Goal: Communication & Community: Share content

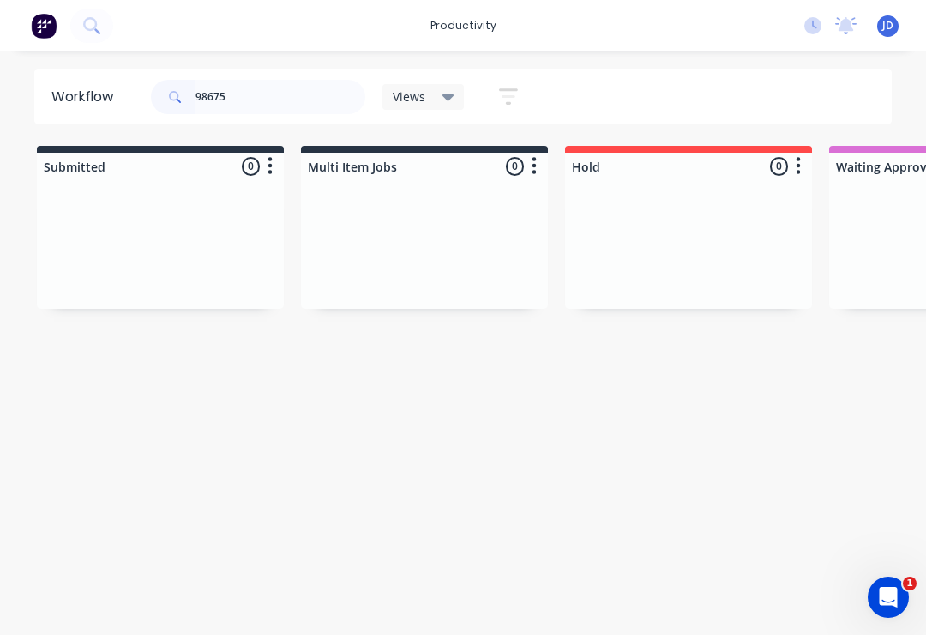
click at [322, 227] on div at bounding box center [424, 244] width 247 height 129
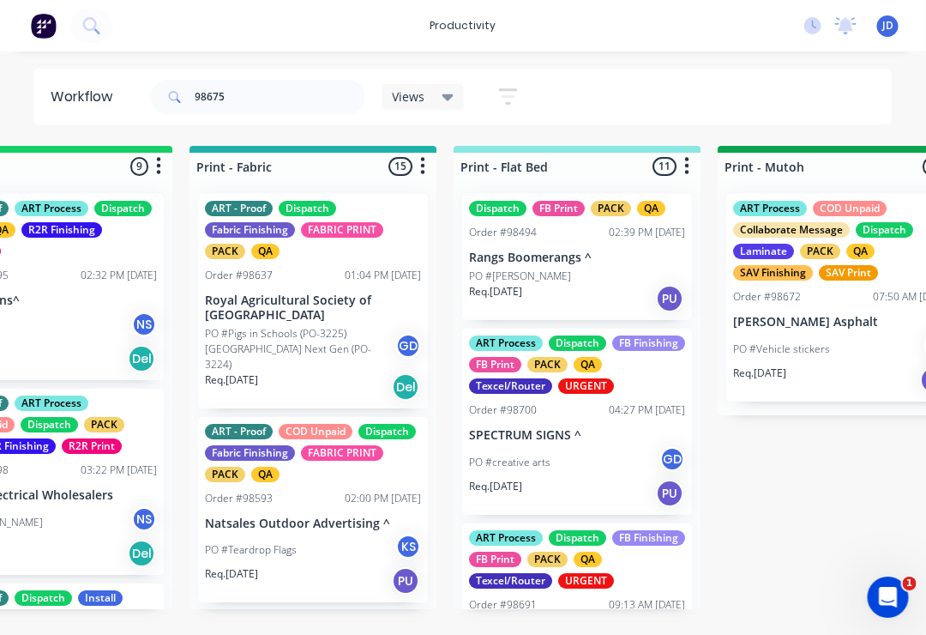
scroll to position [0, 2253]
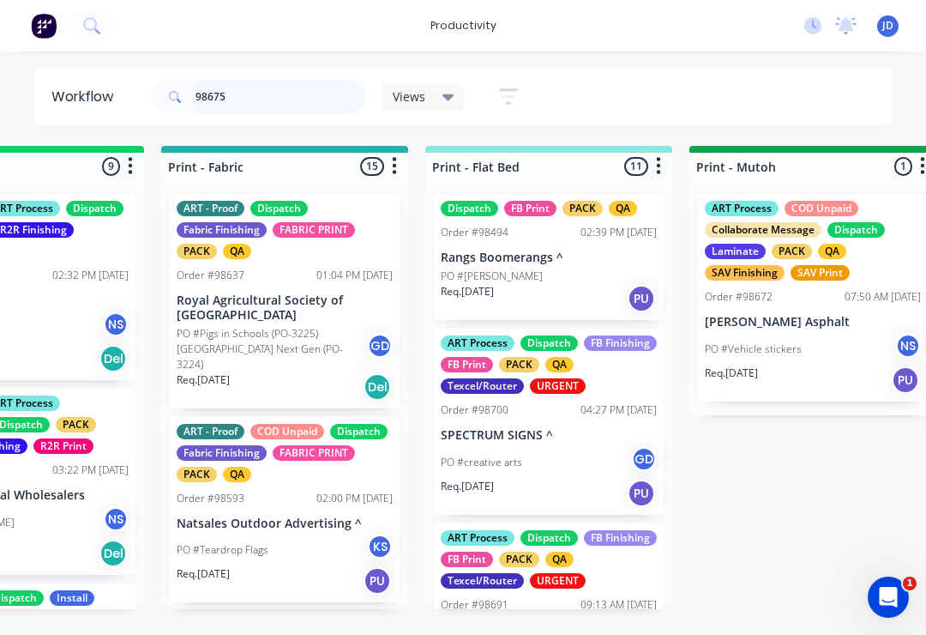
click at [250, 101] on input "98675" at bounding box center [281, 97] width 170 height 34
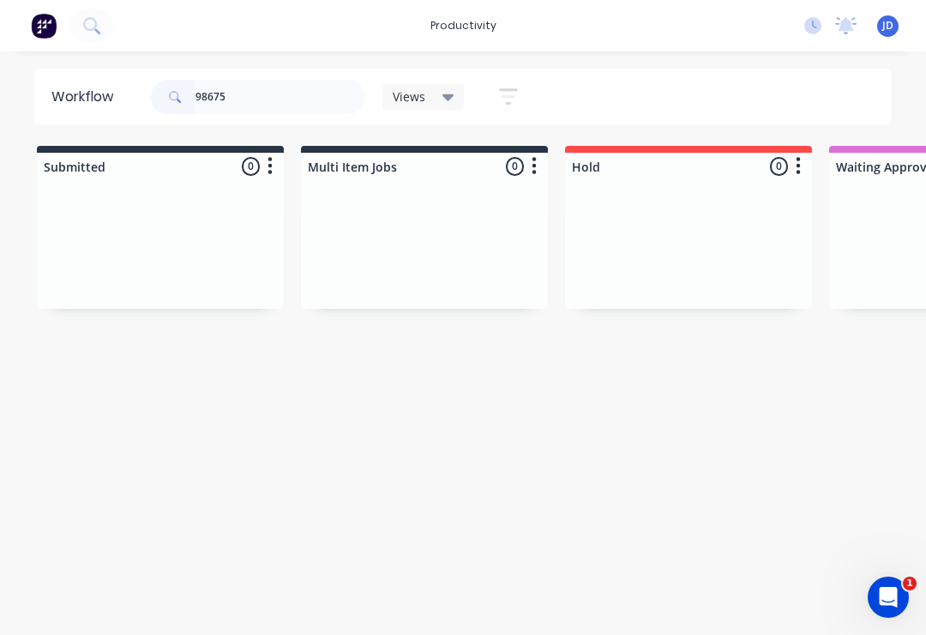
click at [418, 208] on div at bounding box center [424, 244] width 247 height 129
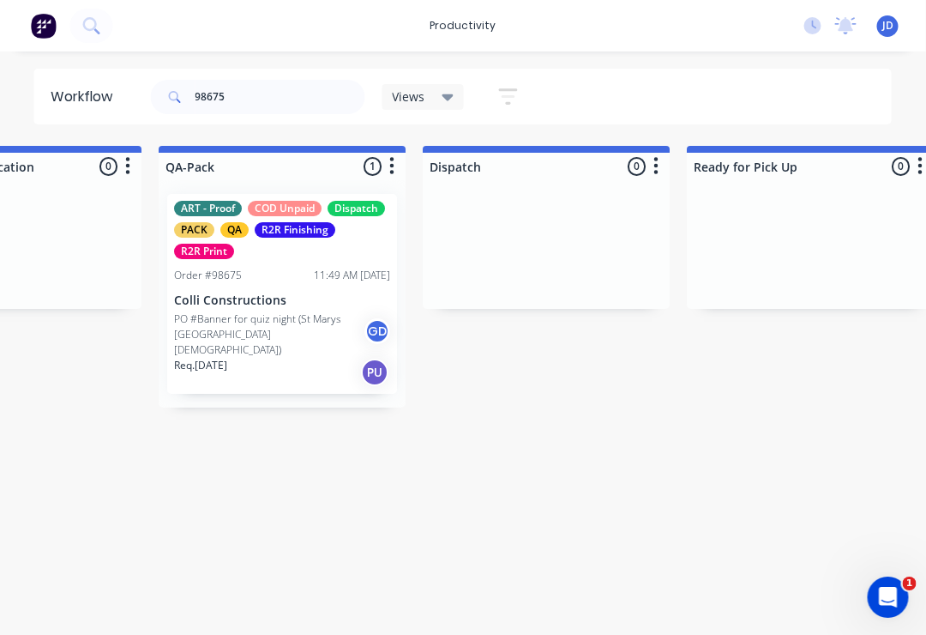
click at [268, 263] on div "ART - Proof COD Unpaid Dispatch PACK QA R2R Finishing R2R Print Order #98675 11…" at bounding box center [283, 294] width 230 height 200
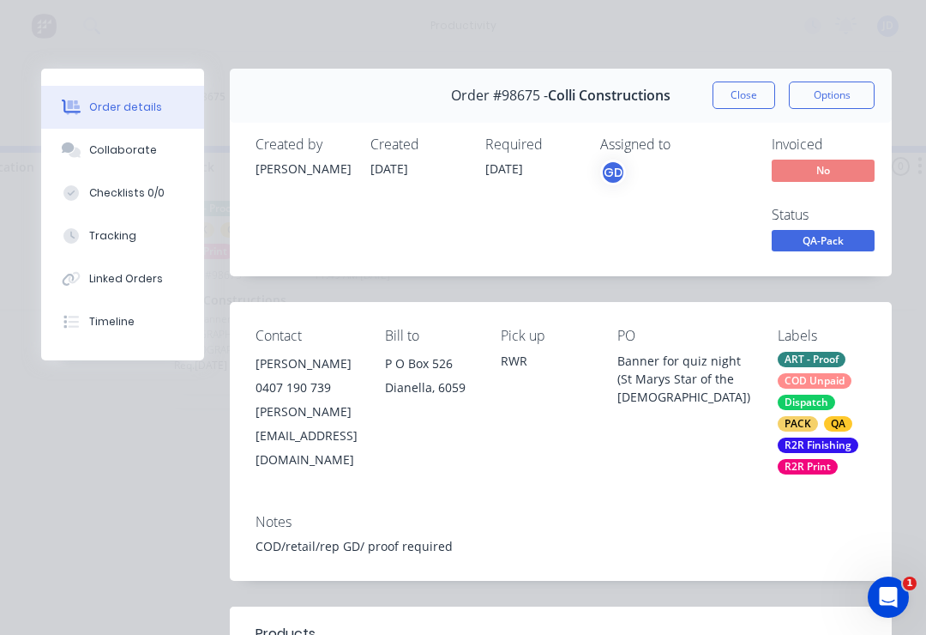
click at [111, 151] on div "Collaborate" at bounding box center [123, 149] width 68 height 15
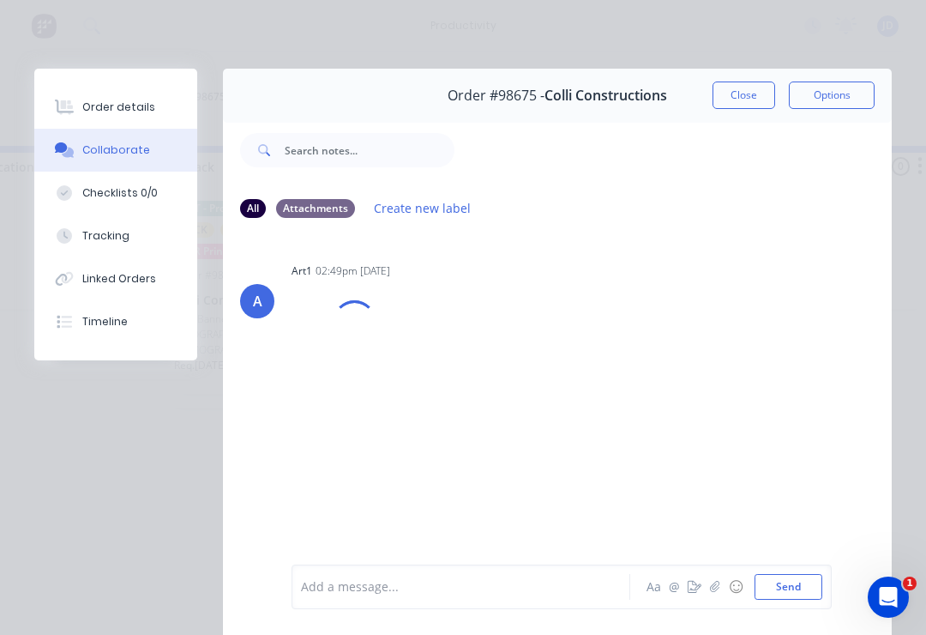
click at [718, 584] on icon "button" at bounding box center [715, 587] width 10 height 12
click at [791, 581] on button "Send" at bounding box center [789, 587] width 68 height 26
click at [728, 100] on button "Close" at bounding box center [744, 94] width 63 height 27
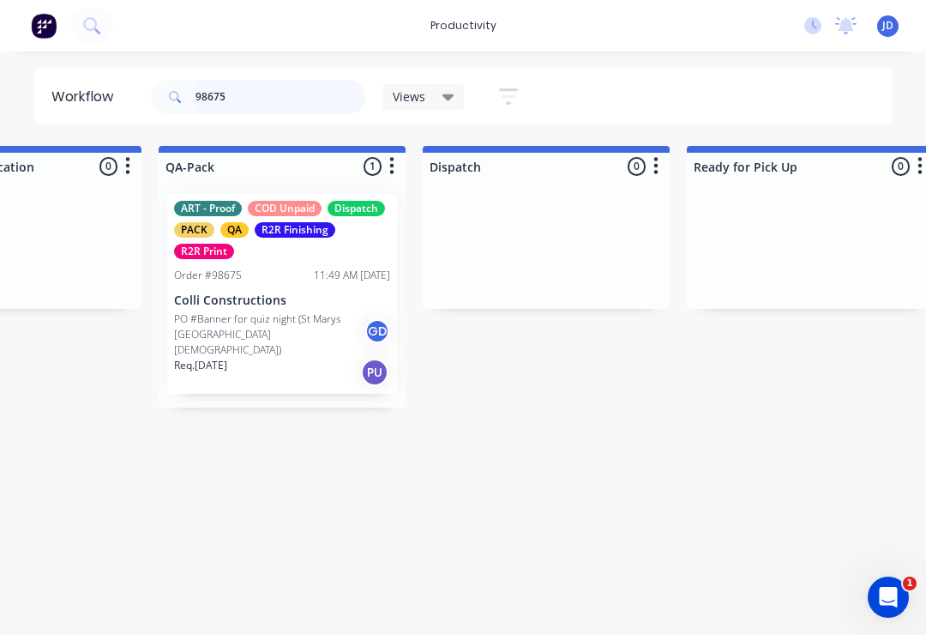
click at [260, 105] on input "98675" at bounding box center [281, 97] width 170 height 34
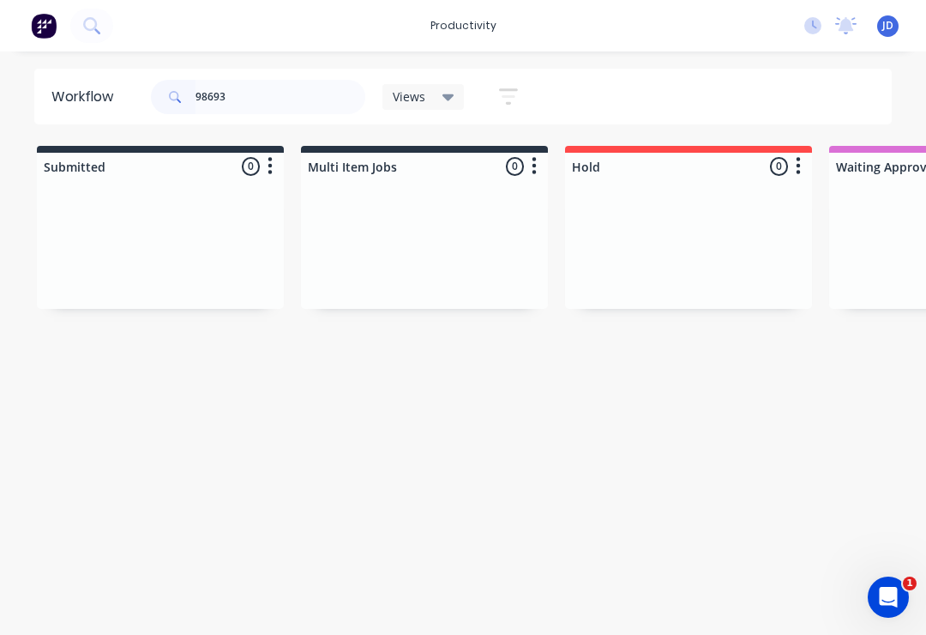
click at [398, 230] on div at bounding box center [424, 244] width 247 height 129
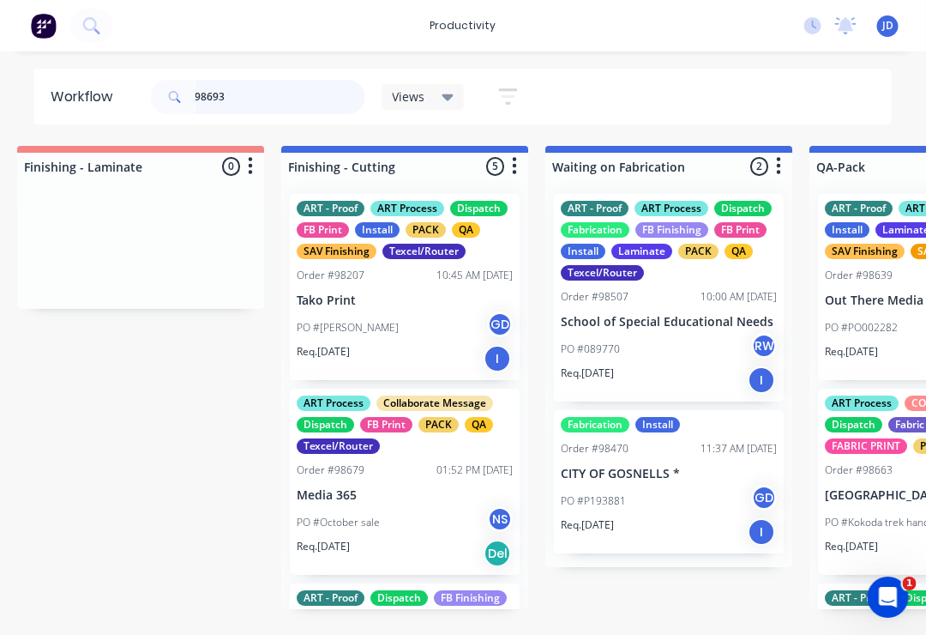
click at [248, 97] on input "98693" at bounding box center [281, 97] width 170 height 34
click at [170, 233] on div at bounding box center [141, 244] width 247 height 129
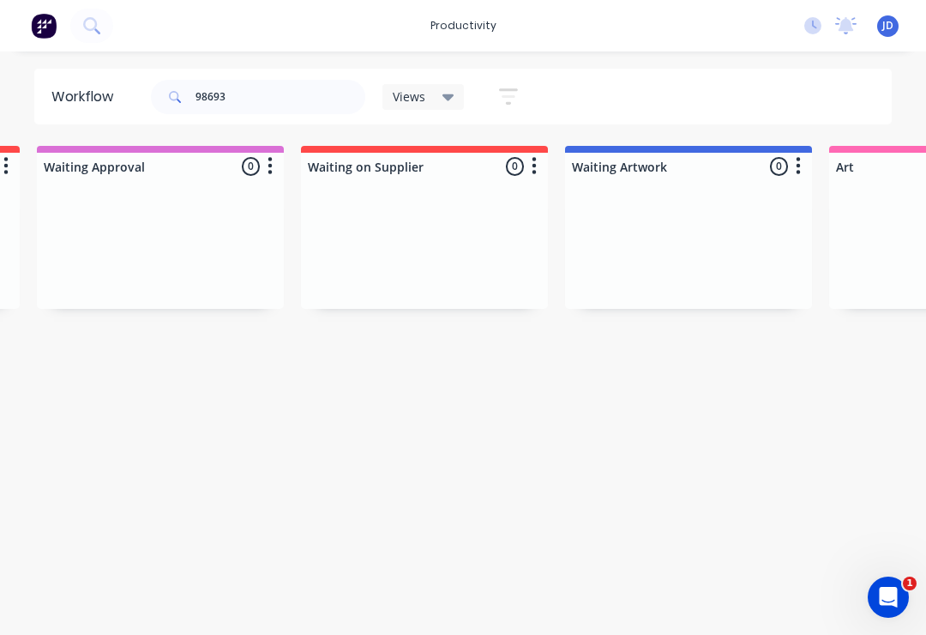
scroll to position [0, 792]
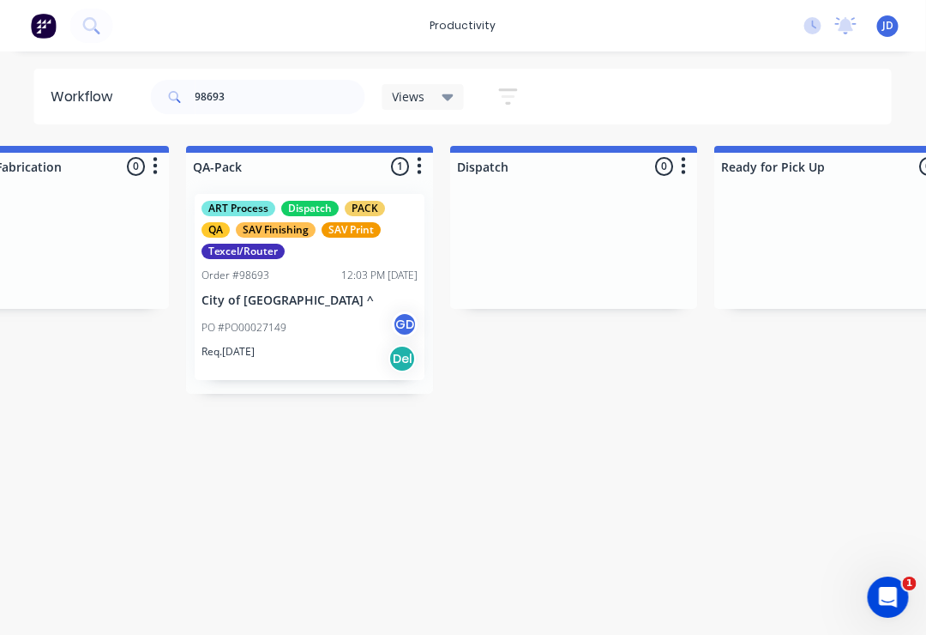
click at [301, 266] on div "ART Process Dispatch PACK QA SAV Finishing SAV Print Texcel/Router Order #98693…" at bounding box center [311, 287] width 230 height 186
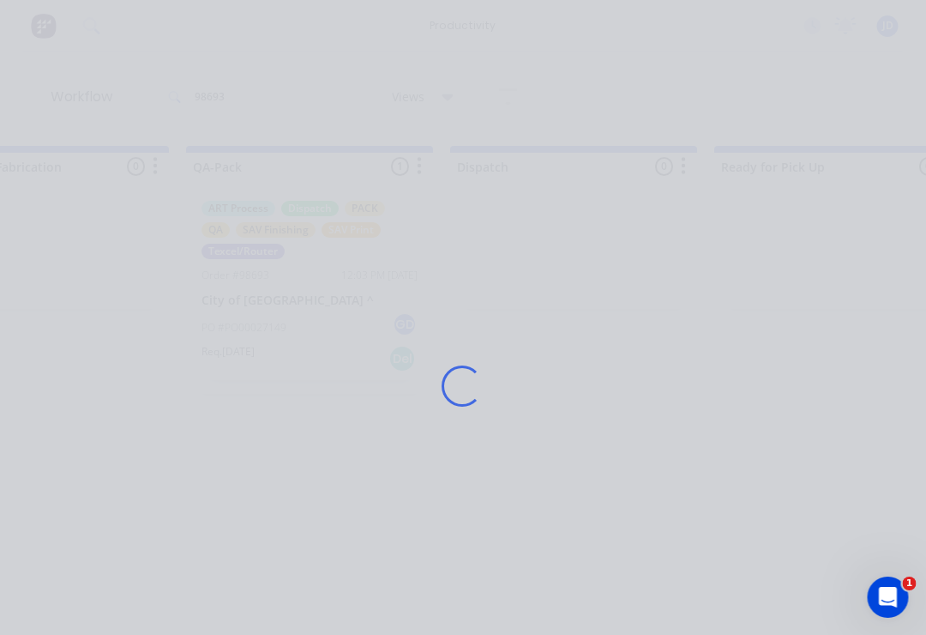
scroll to position [0, 4342]
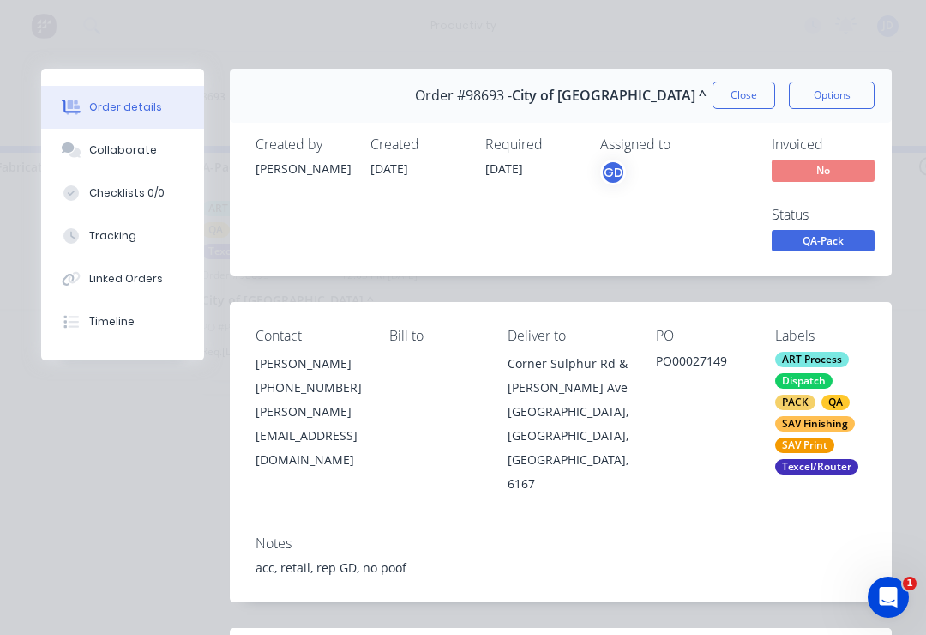
click at [121, 161] on button "Collaborate" at bounding box center [122, 150] width 163 height 43
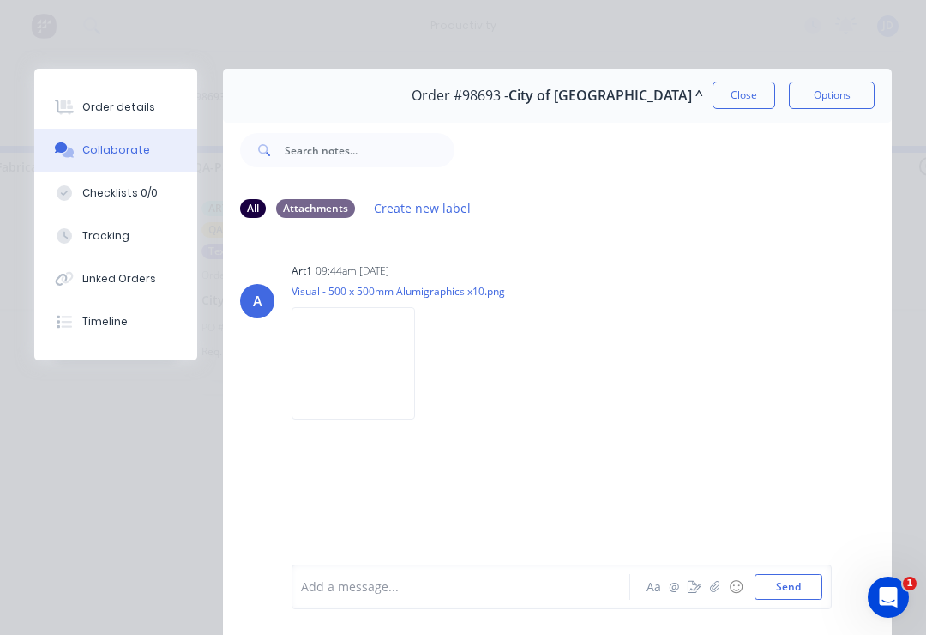
click at [712, 588] on icon "button" at bounding box center [715, 587] width 10 height 12
click at [776, 575] on button "Send" at bounding box center [789, 587] width 68 height 26
click at [742, 97] on button "Close" at bounding box center [744, 94] width 63 height 27
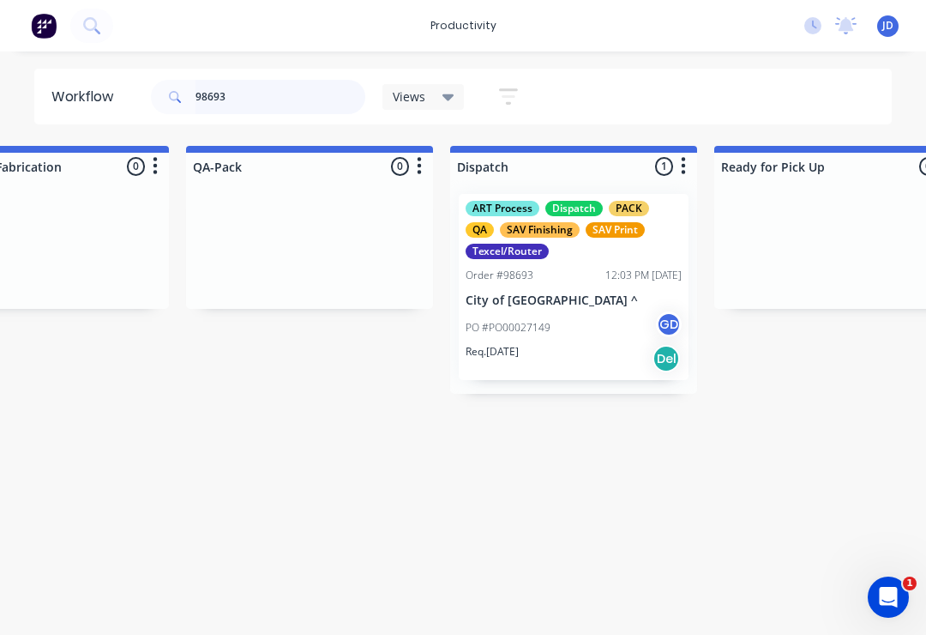
click at [253, 101] on input "98693" at bounding box center [281, 97] width 170 height 34
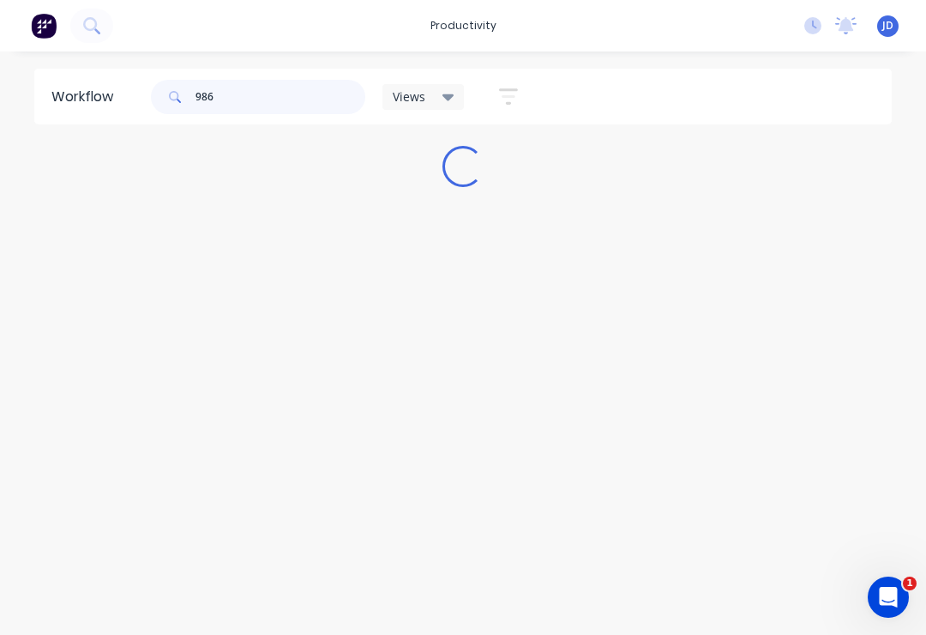
scroll to position [0, 0]
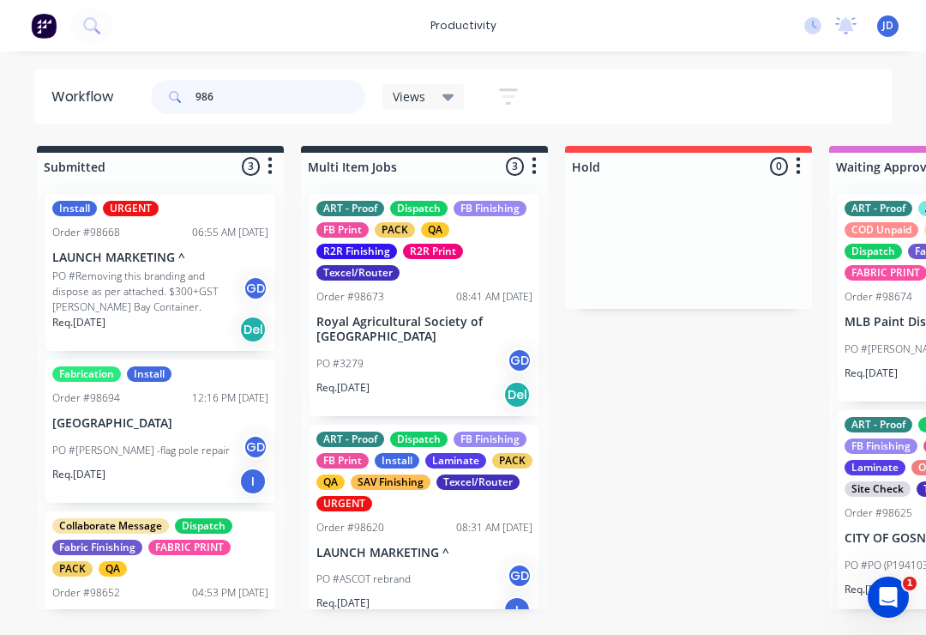
click at [229, 103] on input "986" at bounding box center [281, 97] width 170 height 34
click at [599, 246] on div at bounding box center [688, 244] width 247 height 129
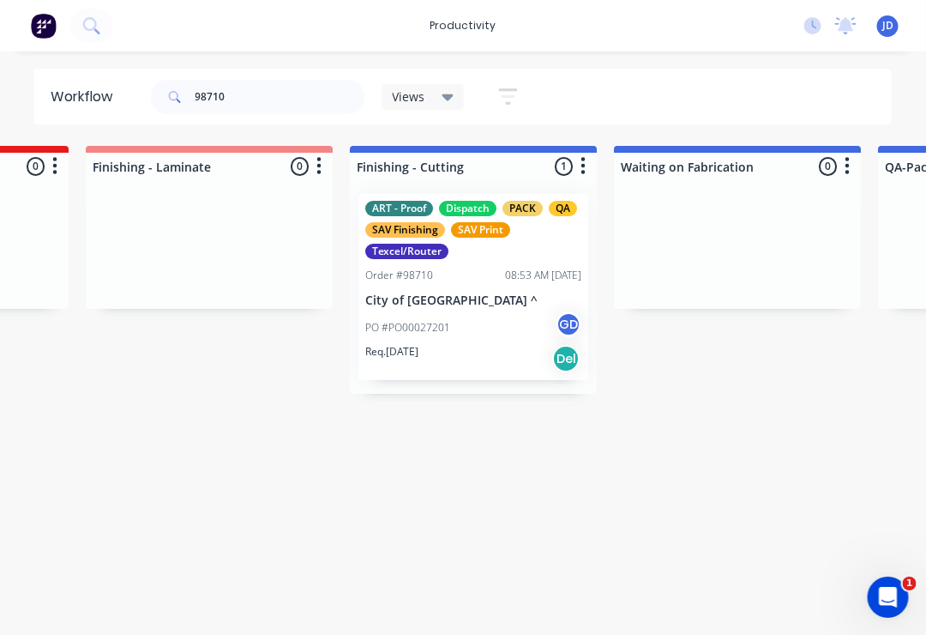
scroll to position [0, 3786]
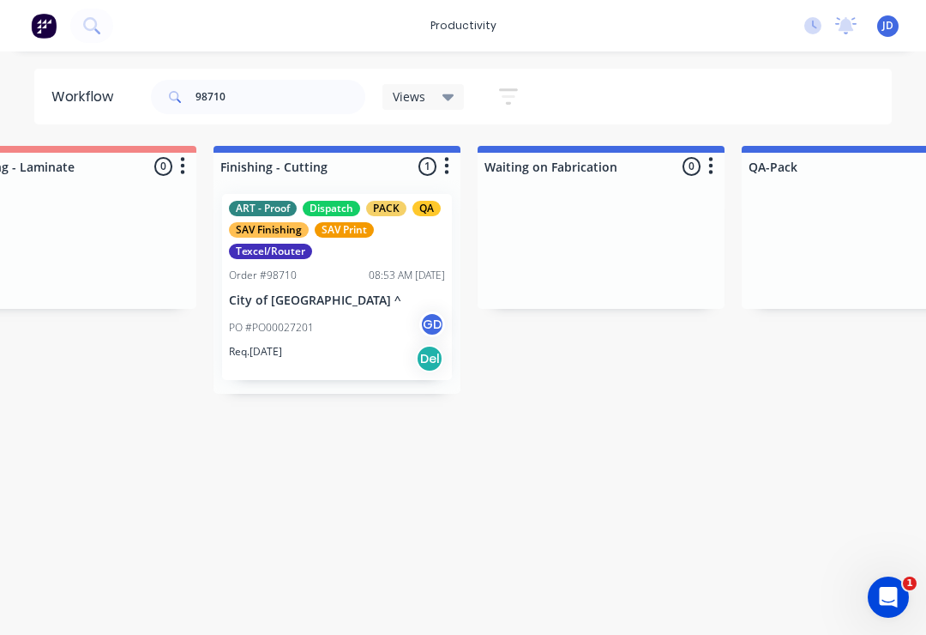
click at [346, 298] on p "City of [GEOGRAPHIC_DATA] ^" at bounding box center [337, 300] width 216 height 15
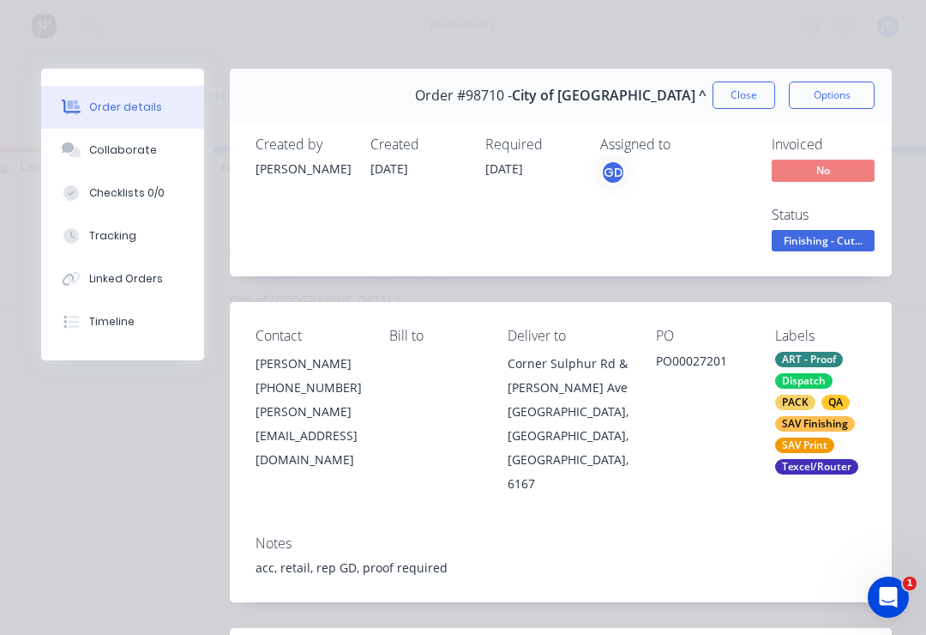
click at [112, 144] on div "Collaborate" at bounding box center [123, 149] width 68 height 15
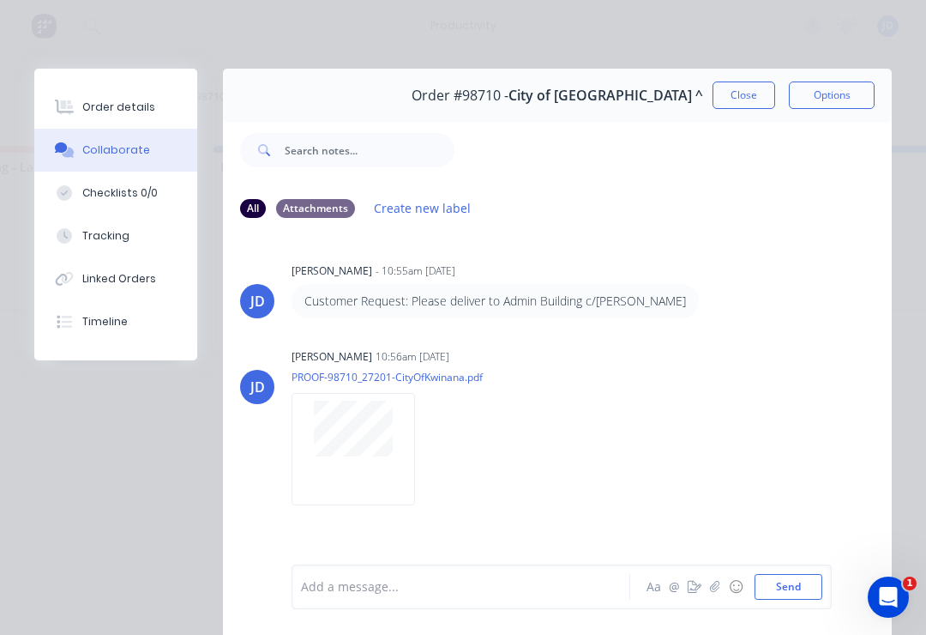
click at [704, 585] on button "button" at bounding box center [695, 586] width 21 height 21
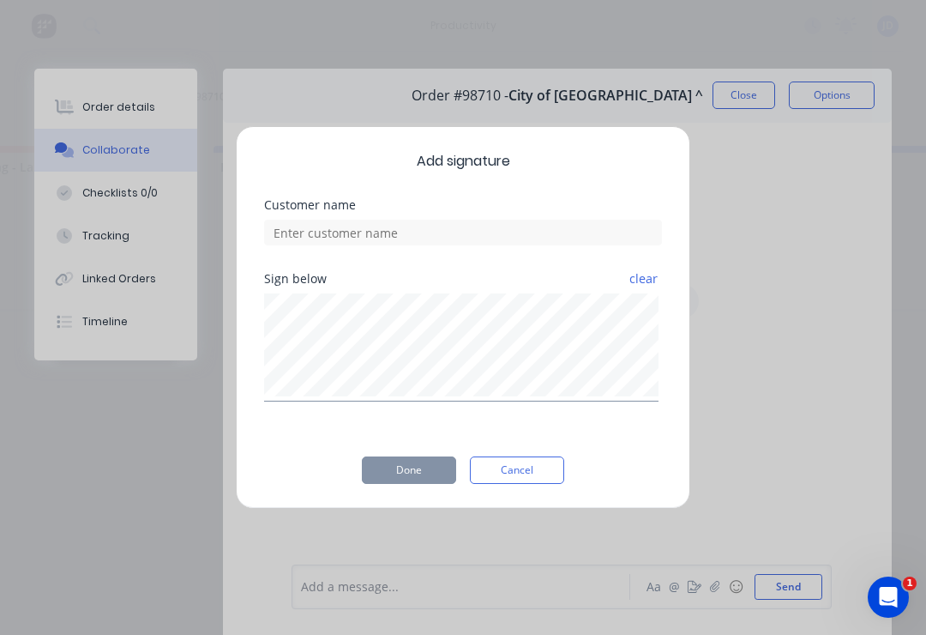
click at [727, 455] on div "Add signature Customer name Sign below clear Done Cancel" at bounding box center [463, 317] width 926 height 635
click at [647, 275] on button "clear" at bounding box center [644, 278] width 30 height 31
click at [166, 500] on div "Add signature Customer name Sign below clear Done Cancel" at bounding box center [463, 317] width 926 height 635
click at [721, 589] on div "Add signature Customer name Sign below clear Done Cancel" at bounding box center [463, 317] width 926 height 635
click at [791, 407] on div "Add signature Customer name Sign below clear Done Cancel" at bounding box center [463, 317] width 926 height 635
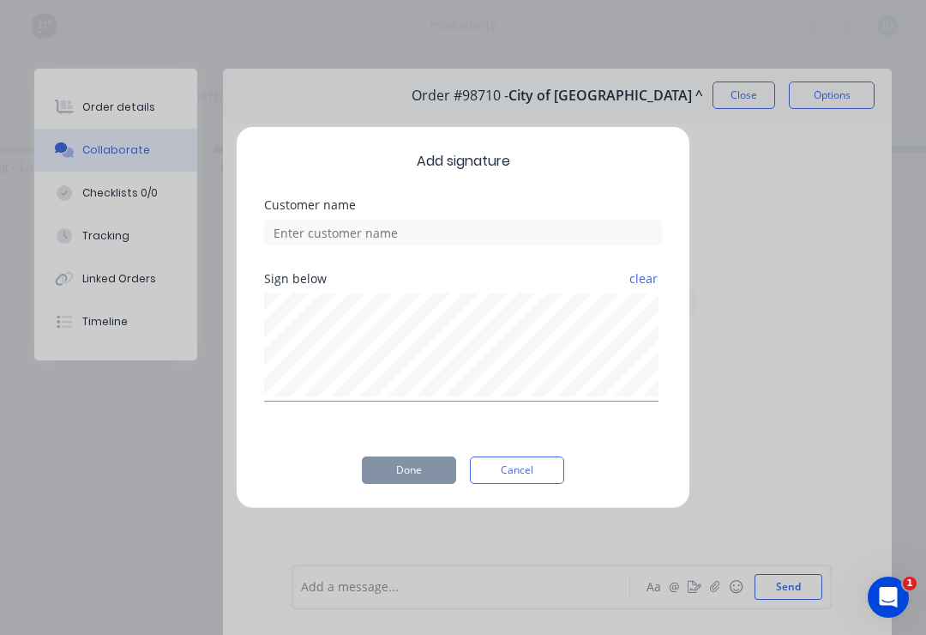
click at [509, 475] on button "Cancel" at bounding box center [517, 469] width 94 height 27
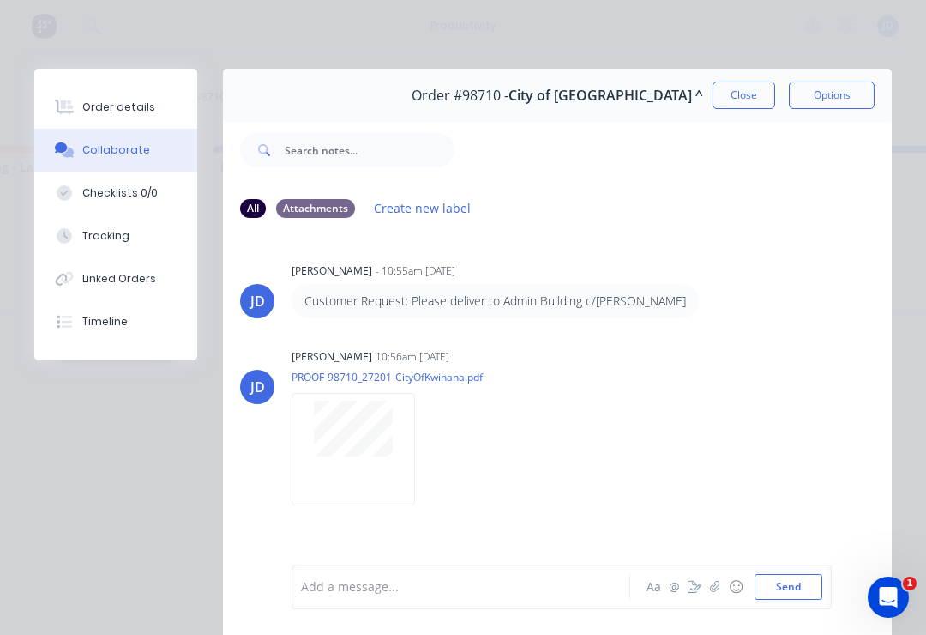
click at [708, 578] on button "button" at bounding box center [715, 586] width 21 height 21
click at [788, 580] on button "Send" at bounding box center [789, 587] width 68 height 26
click at [757, 88] on button "Close" at bounding box center [744, 94] width 63 height 27
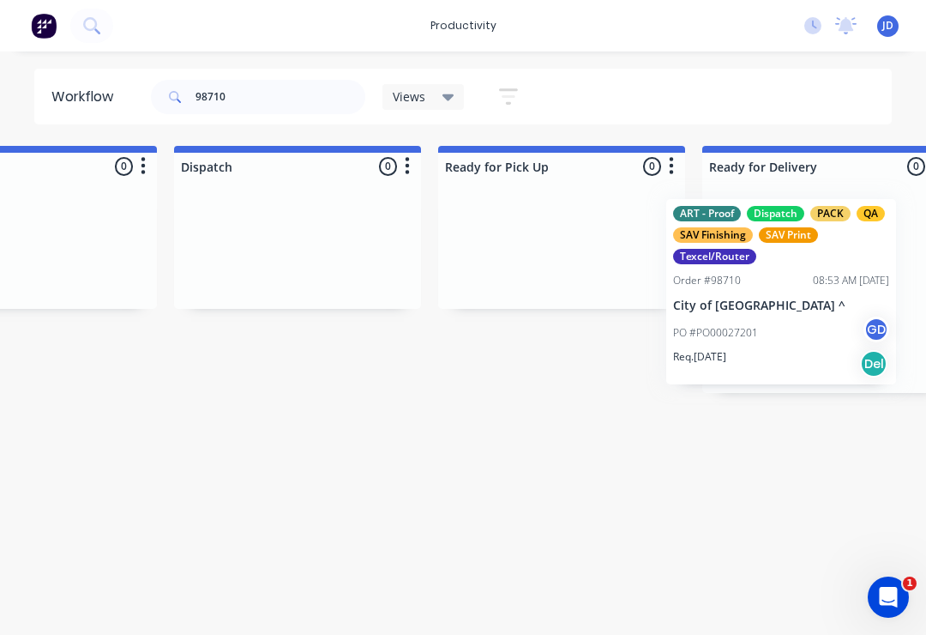
scroll to position [0, 4630]
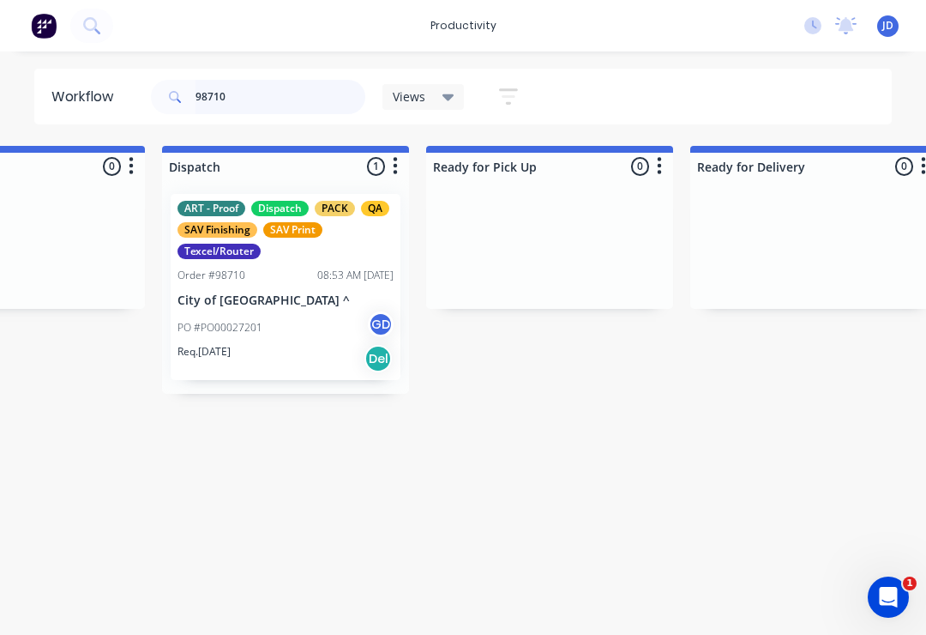
click at [231, 97] on input "98710" at bounding box center [281, 97] width 170 height 34
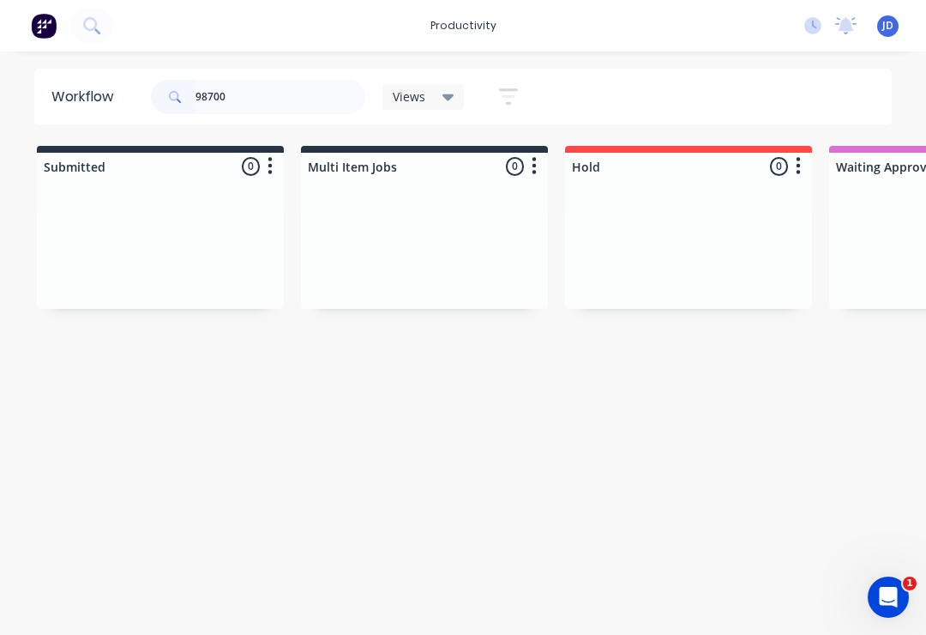
click at [648, 241] on div at bounding box center [688, 244] width 247 height 129
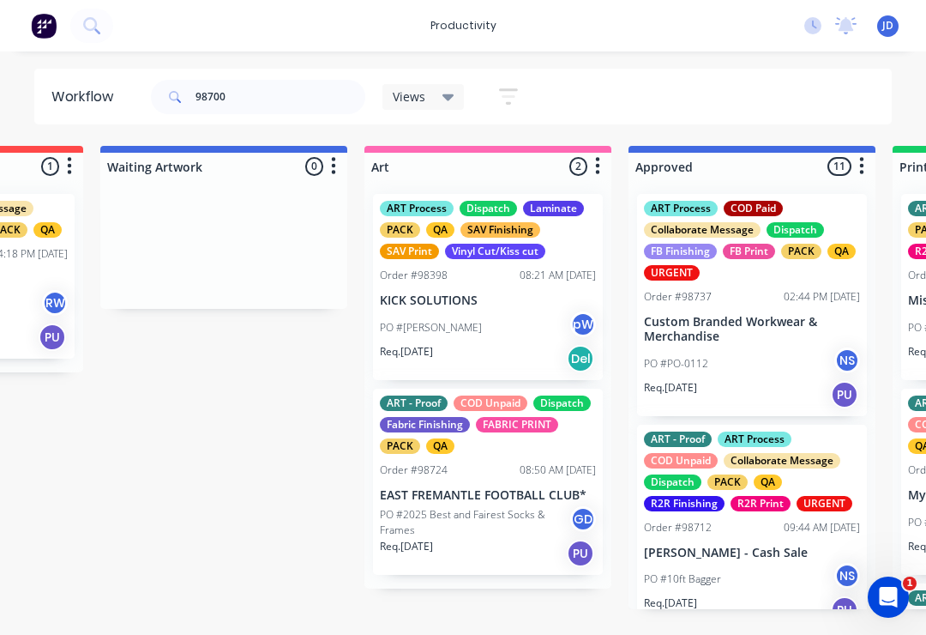
scroll to position [1, 1335]
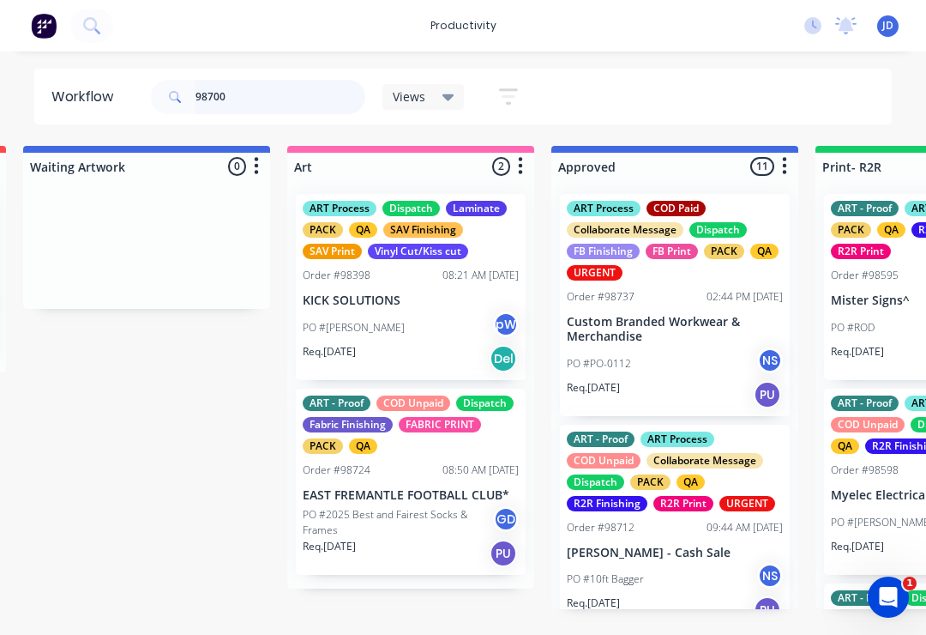
click at [263, 94] on input "98700" at bounding box center [281, 97] width 170 height 34
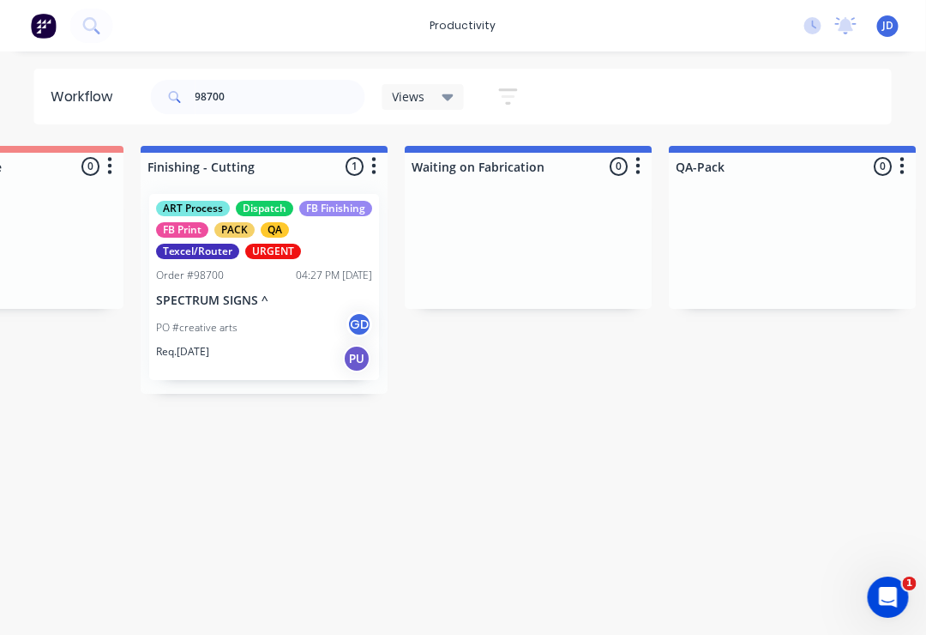
click at [297, 269] on div "04:27 PM [DATE]" at bounding box center [335, 275] width 76 height 15
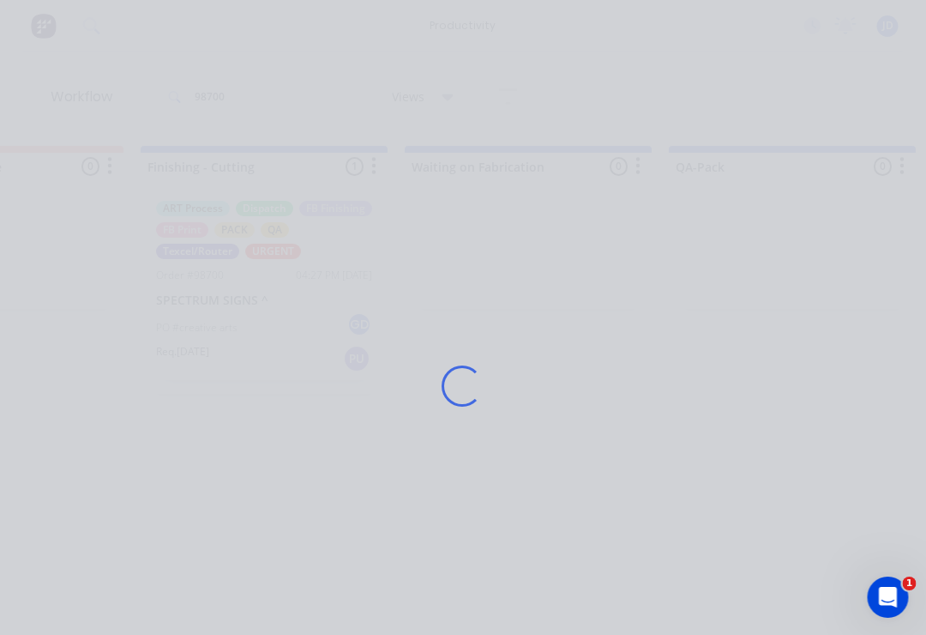
scroll to position [0, 3859]
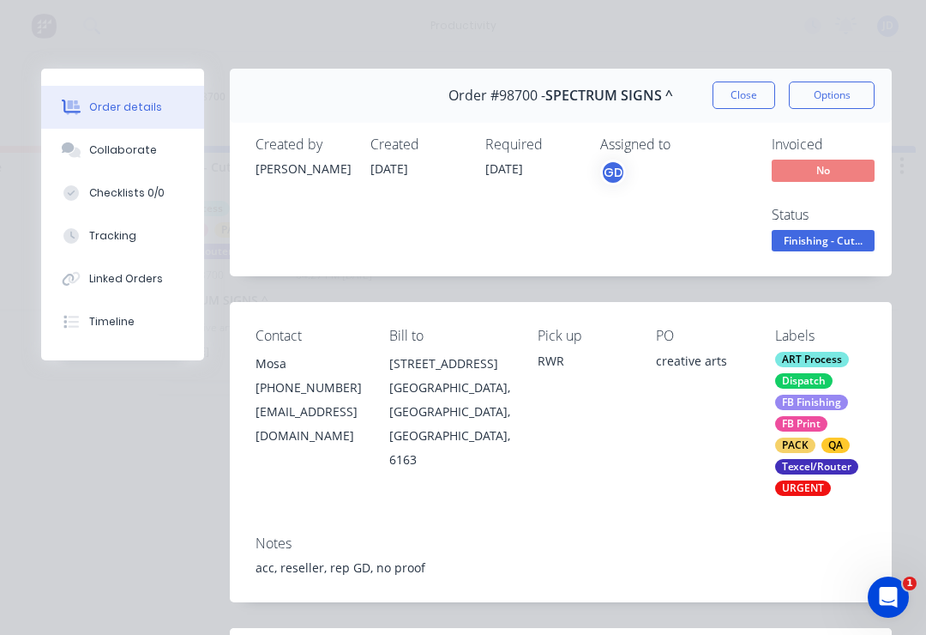
click at [124, 143] on div "Collaborate" at bounding box center [123, 149] width 68 height 15
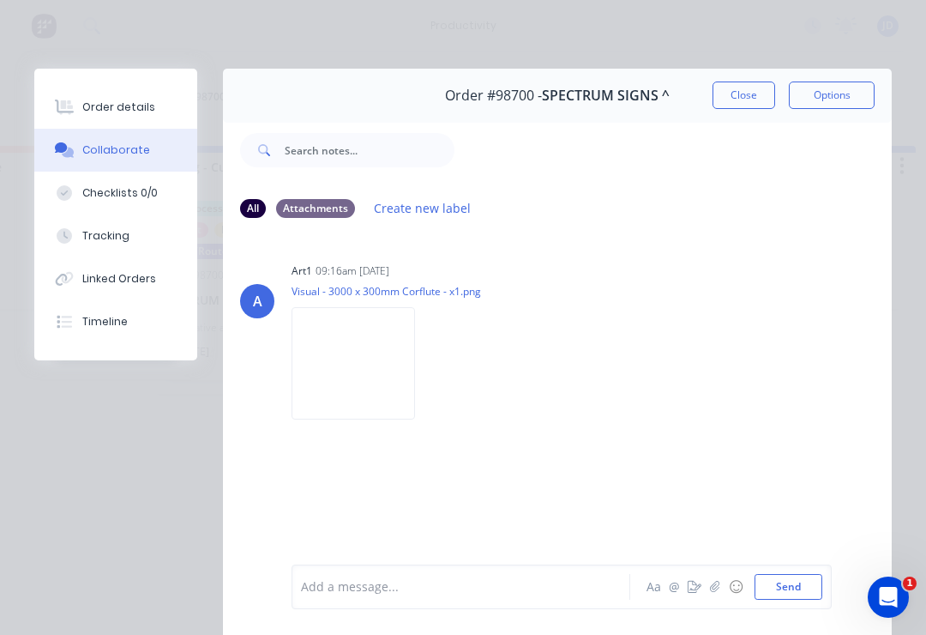
click at [715, 582] on icon "button" at bounding box center [715, 587] width 10 height 12
click at [771, 596] on button "Send" at bounding box center [789, 587] width 68 height 26
click at [748, 99] on button "Close" at bounding box center [744, 94] width 63 height 27
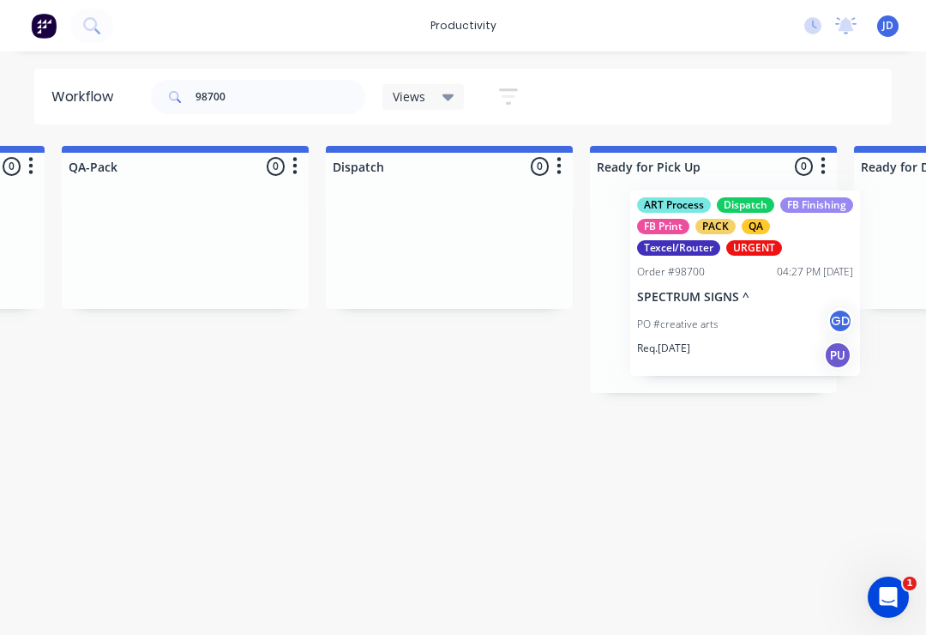
scroll to position [0, 4467]
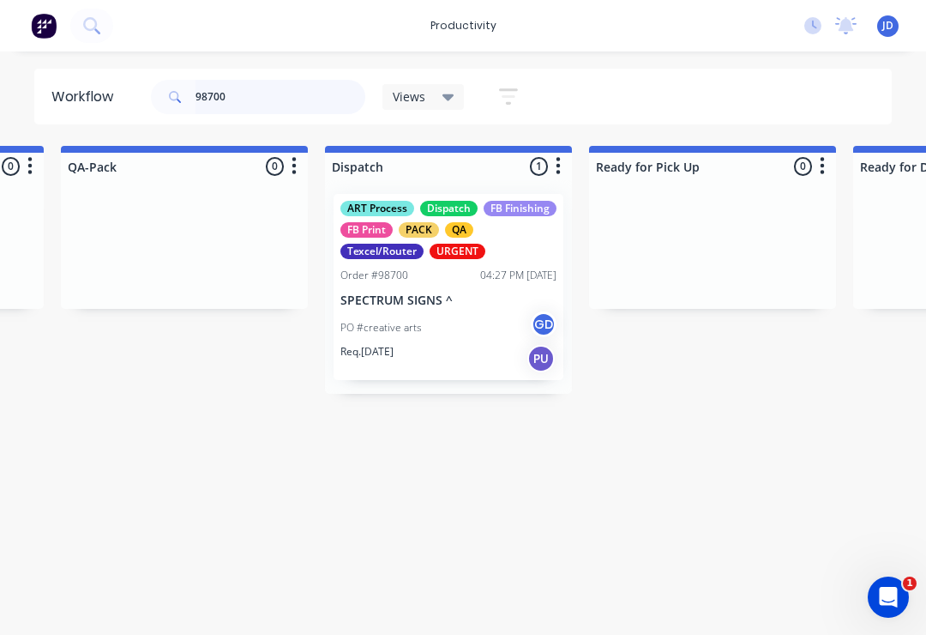
click at [268, 106] on input "98700" at bounding box center [281, 97] width 170 height 34
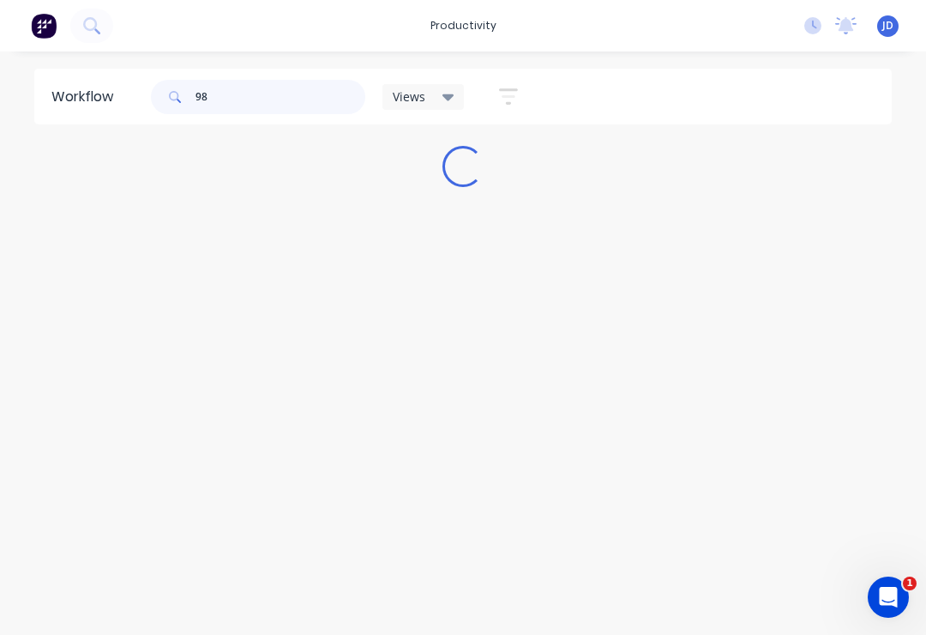
scroll to position [0, 0]
click at [513, 250] on div "Workflow 98691 Views Save new view None (Default) edit ART DEPT edit Banner Fin…" at bounding box center [463, 335] width 926 height 532
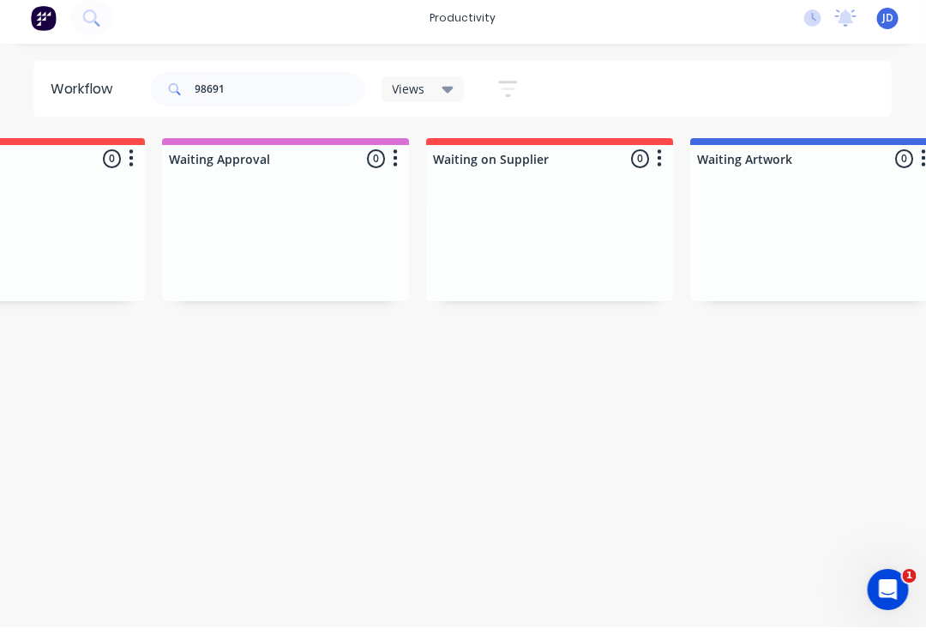
scroll to position [0, 1612]
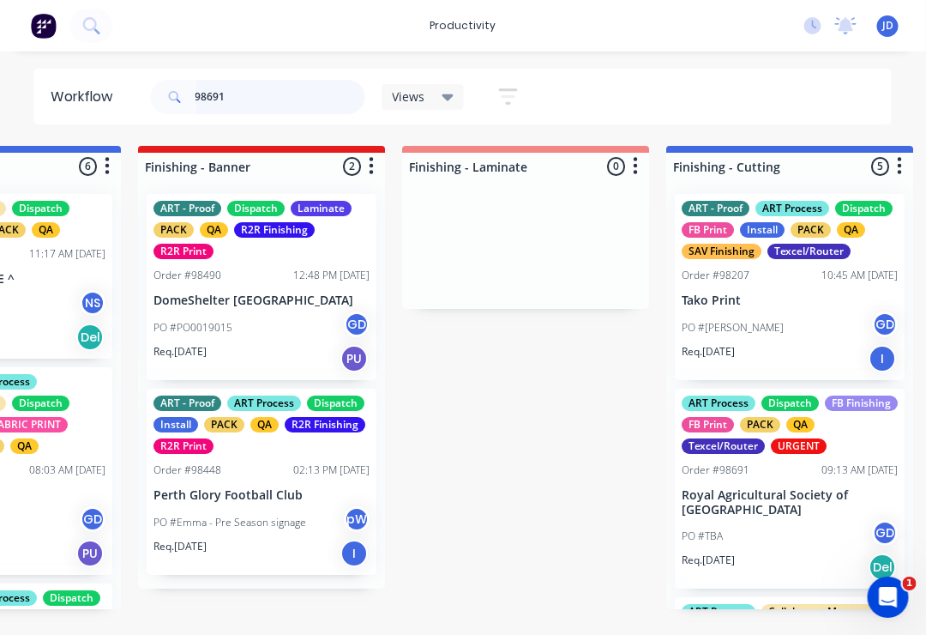
click at [278, 87] on input "98691" at bounding box center [281, 97] width 170 height 34
click at [251, 93] on input "98691" at bounding box center [281, 97] width 170 height 34
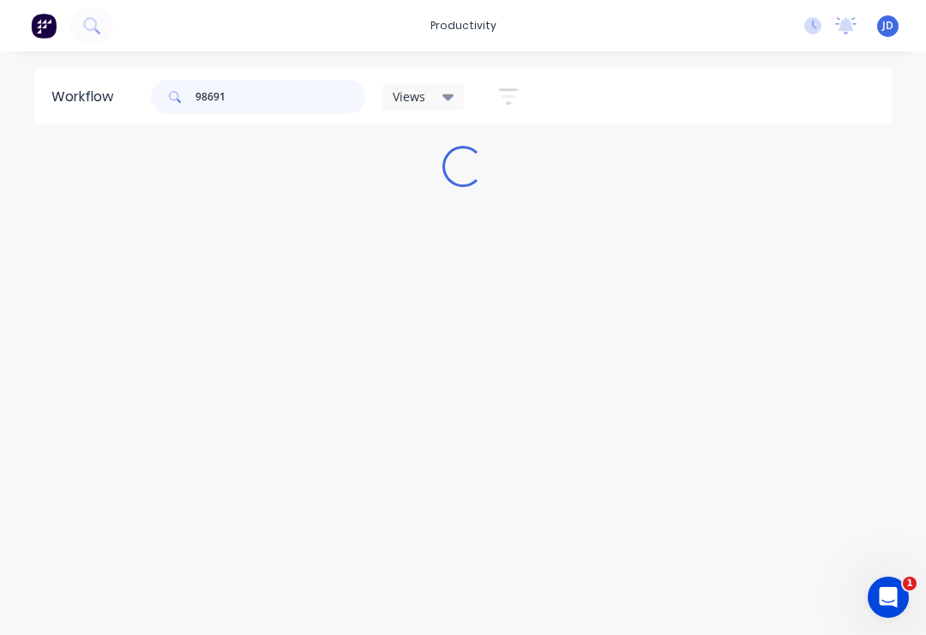
scroll to position [0, 0]
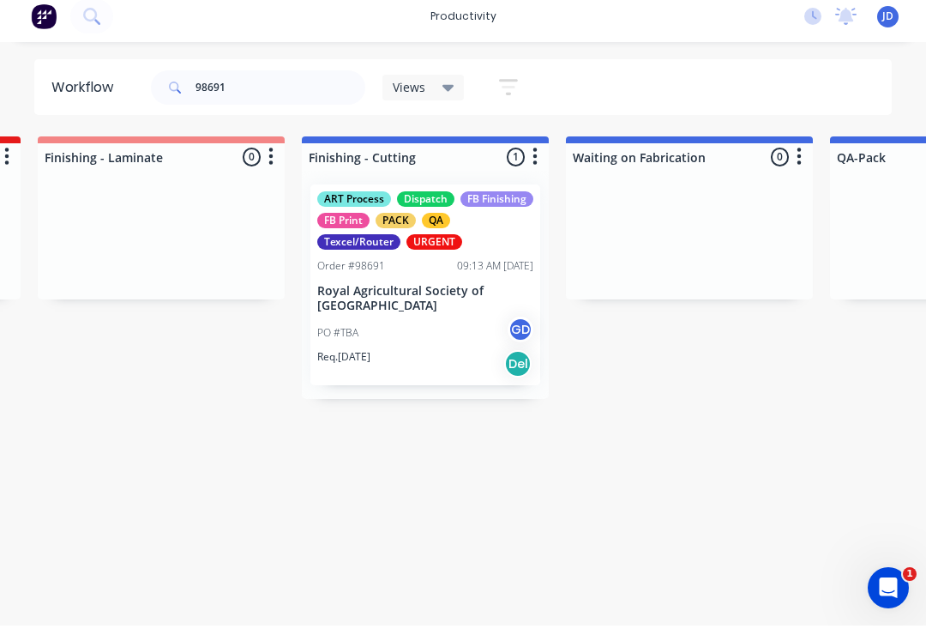
scroll to position [0, 3791]
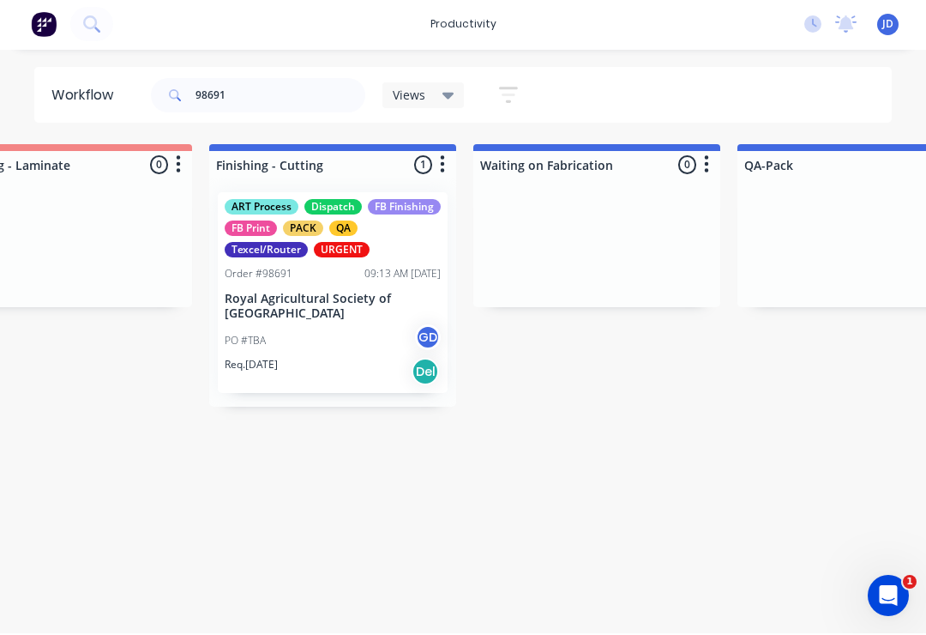
click at [329, 280] on div "Order #98691 09:13 AM [DATE]" at bounding box center [333, 275] width 216 height 15
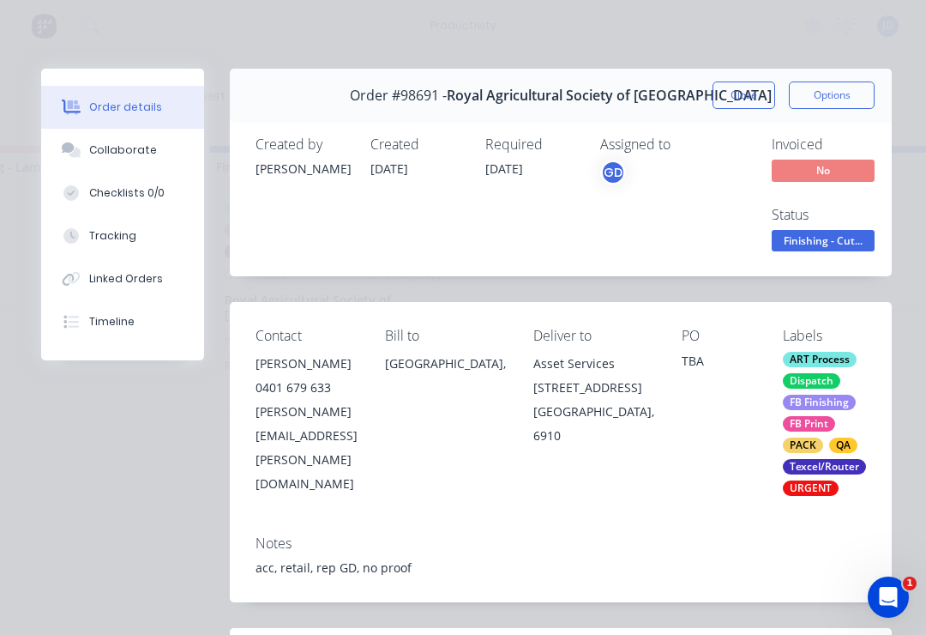
click at [133, 160] on button "Collaborate" at bounding box center [122, 150] width 163 height 43
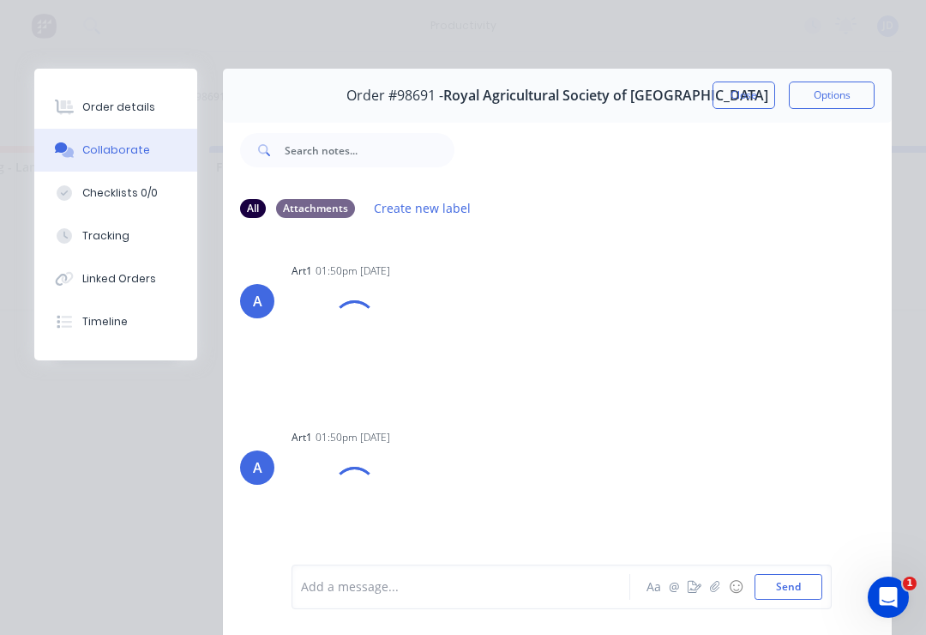
click at [723, 582] on button "button" at bounding box center [715, 586] width 21 height 21
click at [779, 577] on button "Send" at bounding box center [789, 587] width 68 height 26
click at [716, 585] on icon "button" at bounding box center [714, 586] width 9 height 11
click at [793, 583] on button "Send" at bounding box center [789, 587] width 68 height 26
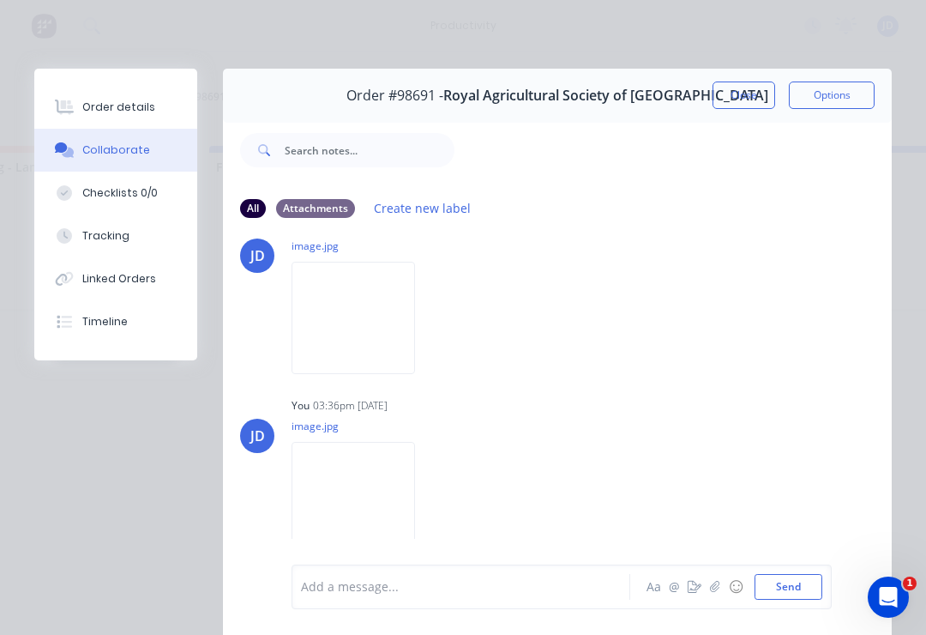
scroll to position [787, 0]
click at [732, 93] on button "Close" at bounding box center [744, 94] width 63 height 27
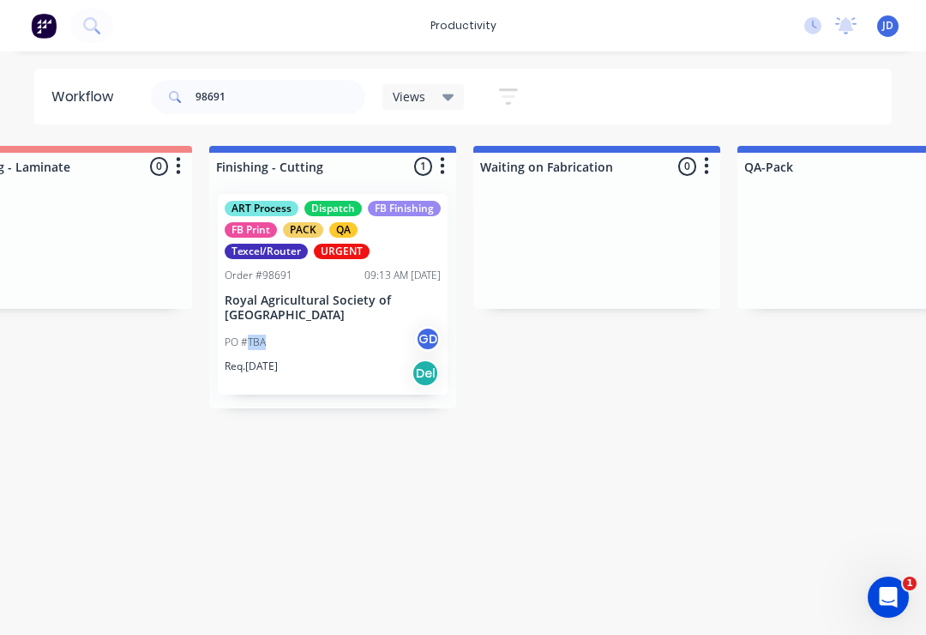
click at [343, 345] on div "PO #TBA GD" at bounding box center [333, 342] width 216 height 33
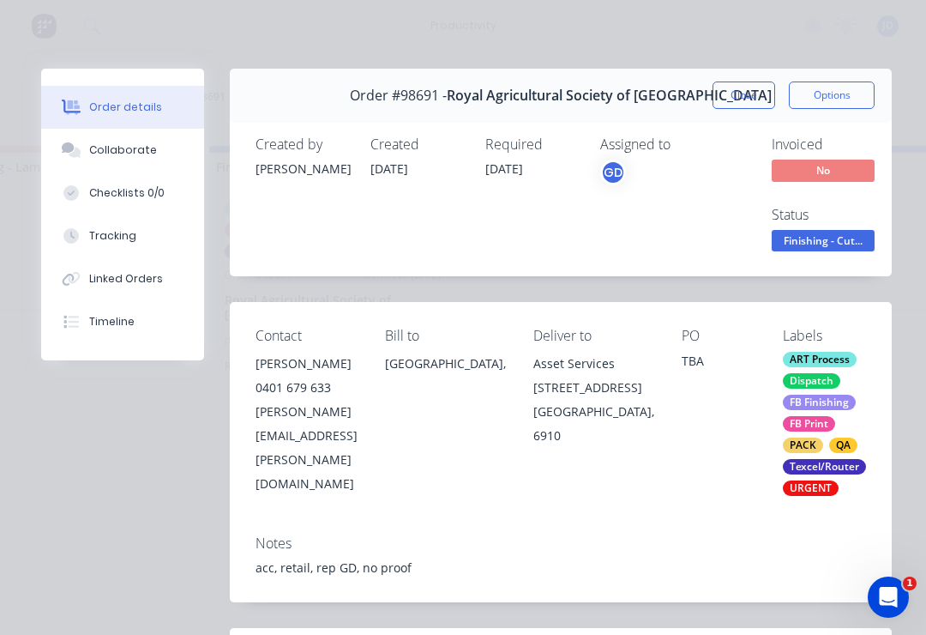
click at [734, 99] on button "Close" at bounding box center [744, 94] width 63 height 27
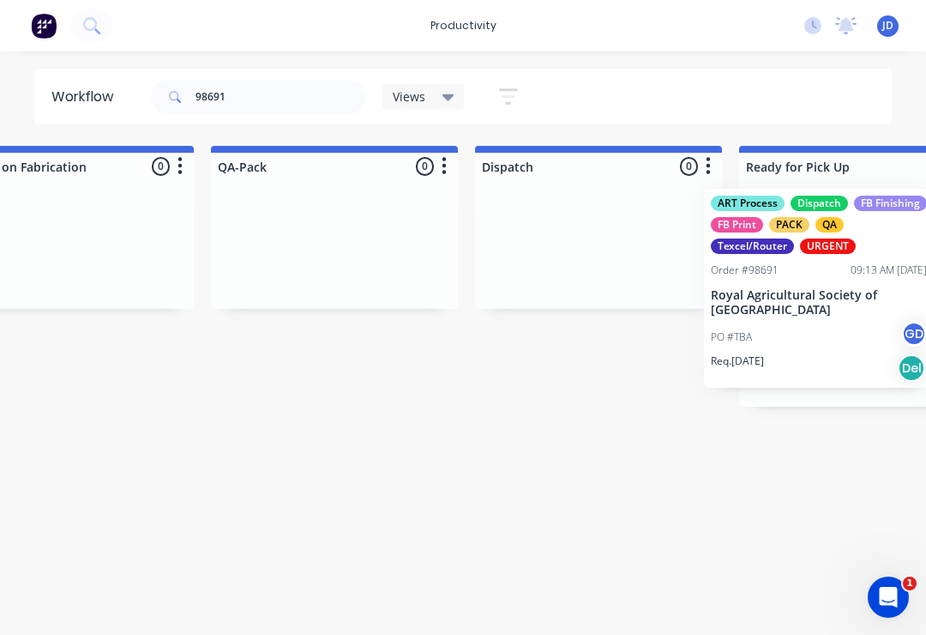
scroll to position [0, 4352]
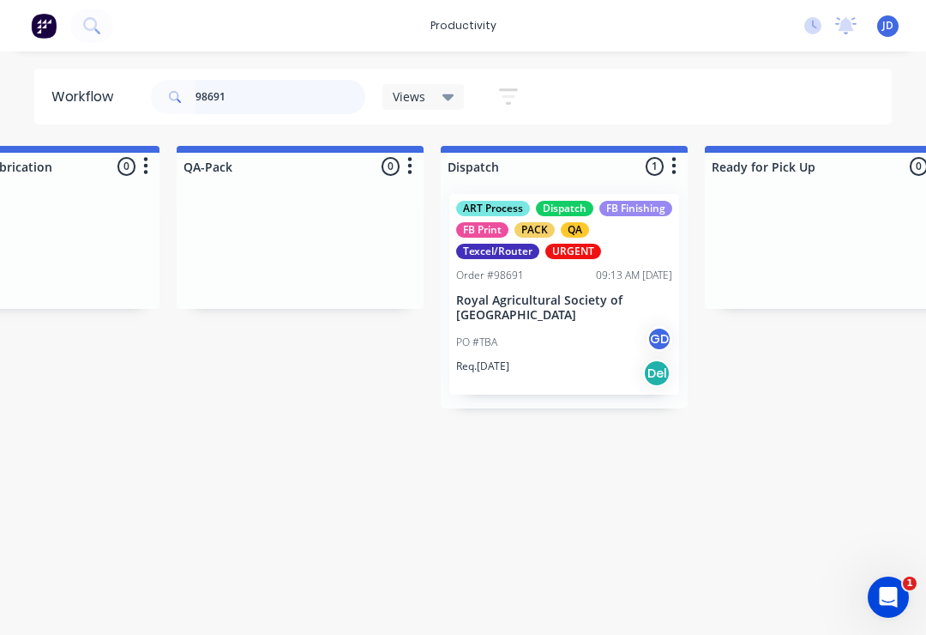
click at [256, 106] on input "98691" at bounding box center [281, 97] width 170 height 34
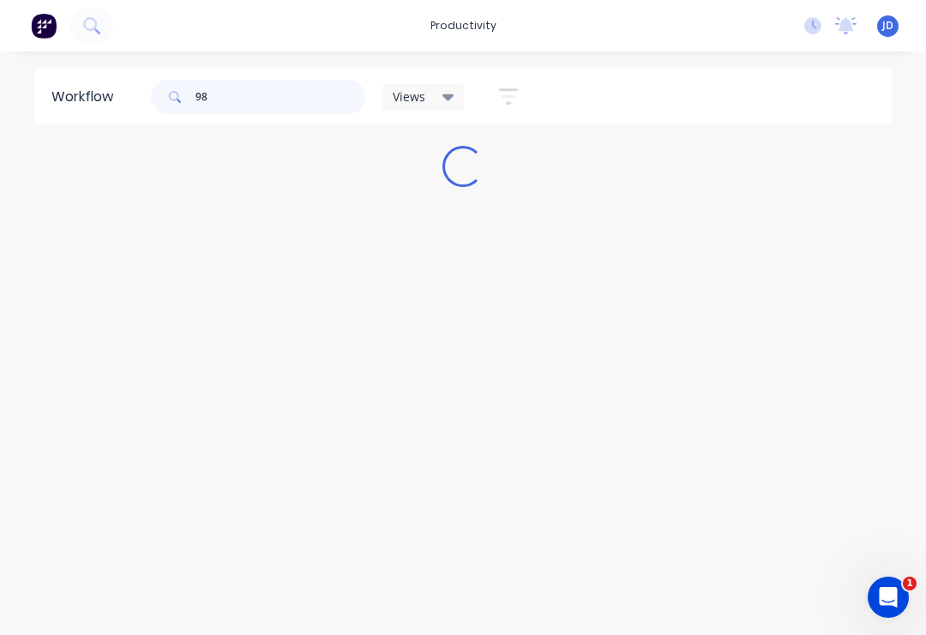
scroll to position [0, 0]
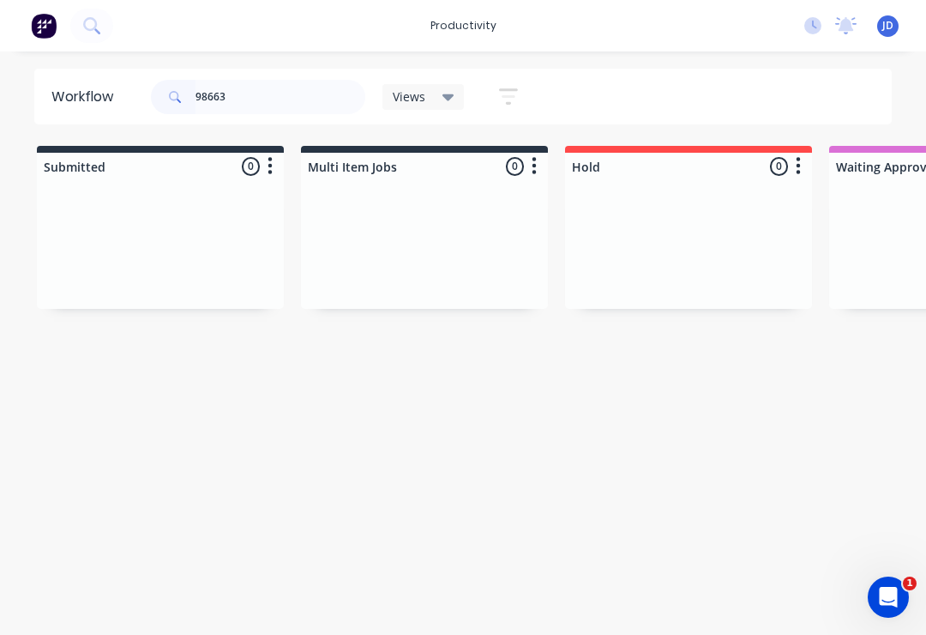
click at [432, 238] on div at bounding box center [424, 244] width 247 height 129
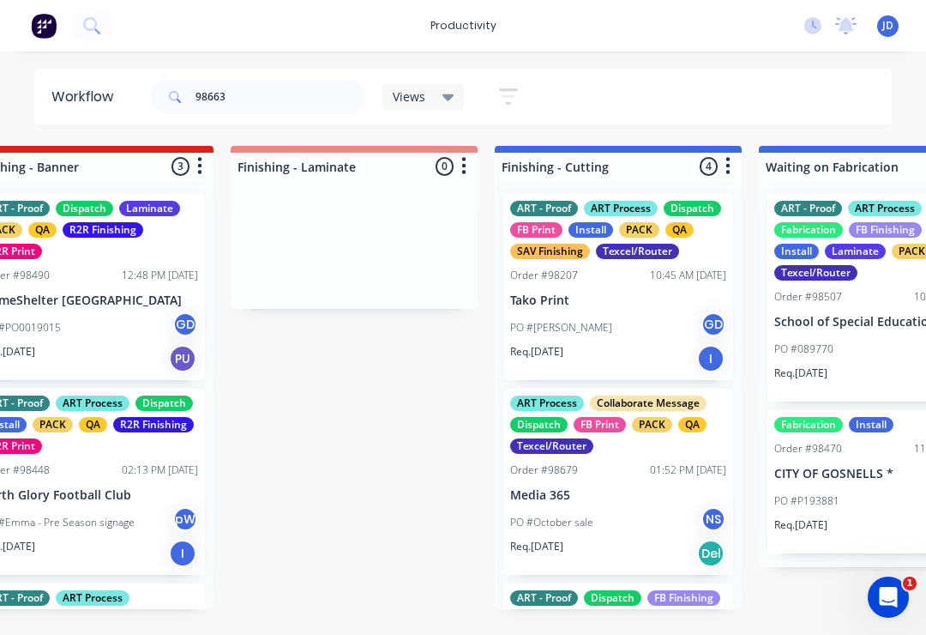
scroll to position [0, 3659]
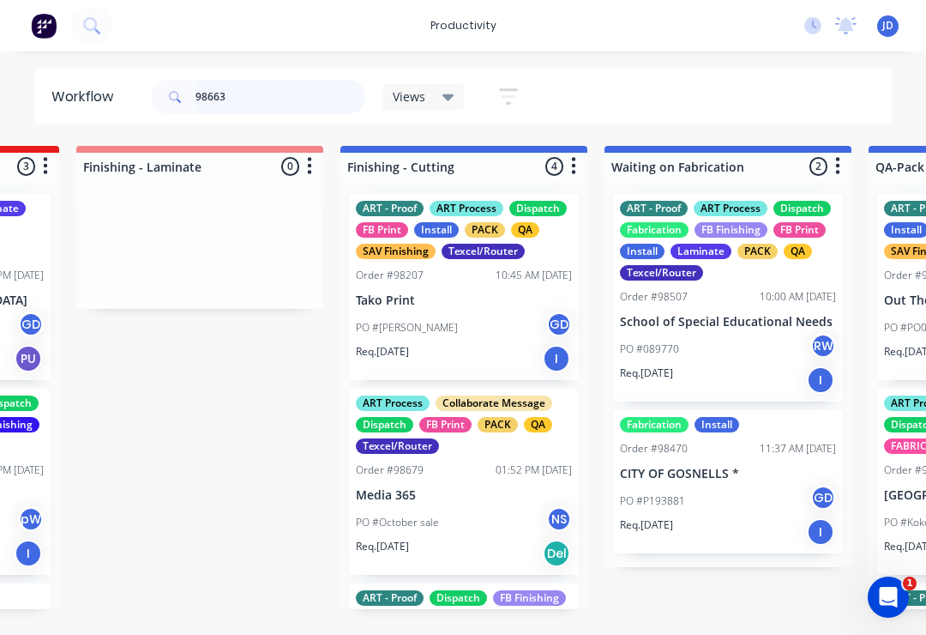
click at [246, 111] on input "98663" at bounding box center [281, 97] width 170 height 34
type input "98663"
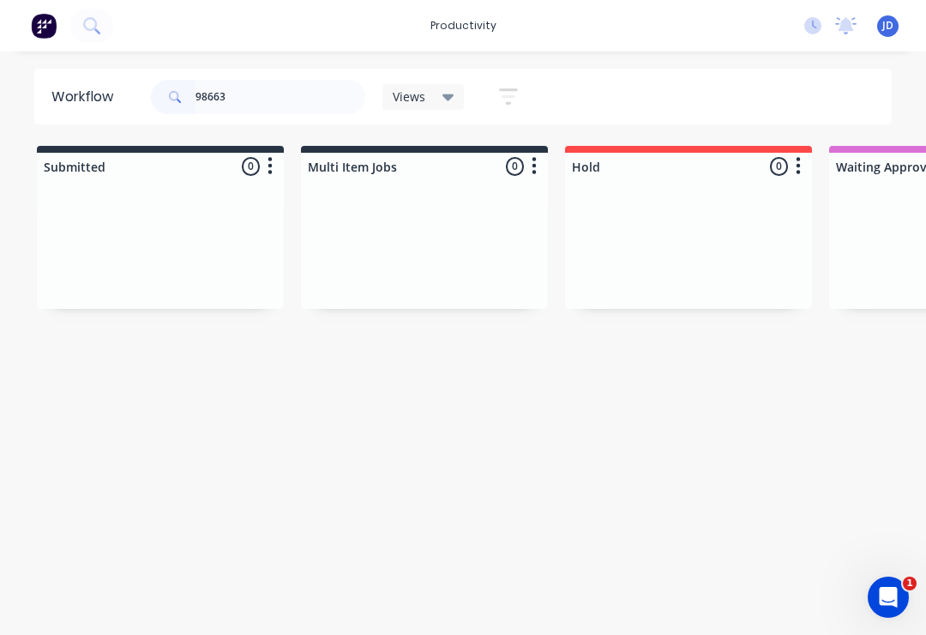
click at [328, 223] on div at bounding box center [424, 244] width 247 height 129
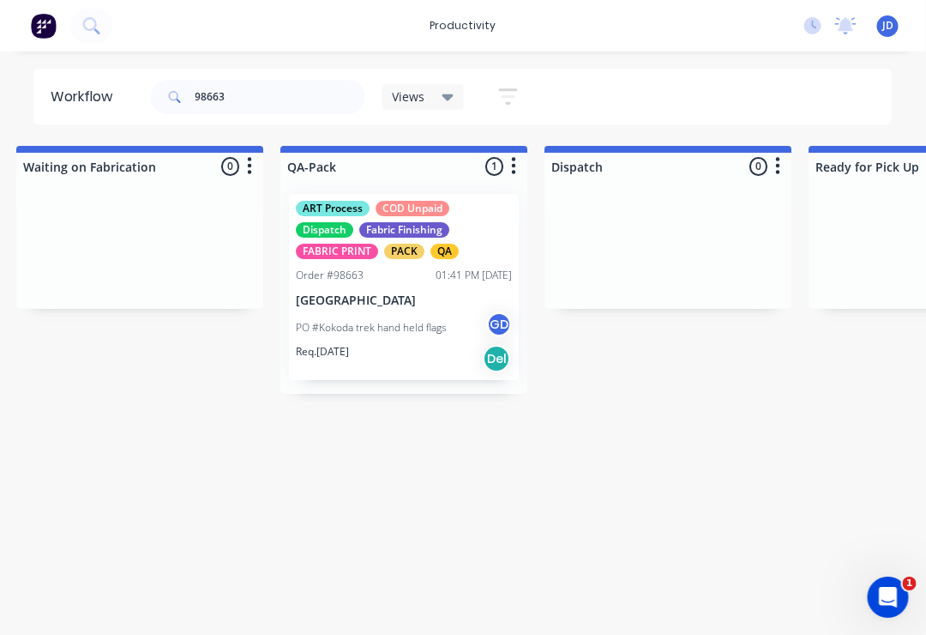
click at [372, 264] on div "ART Process COD Unpaid Dispatch Fabric Finishing FABRIC PRINT PACK QA Order #98…" at bounding box center [405, 287] width 230 height 186
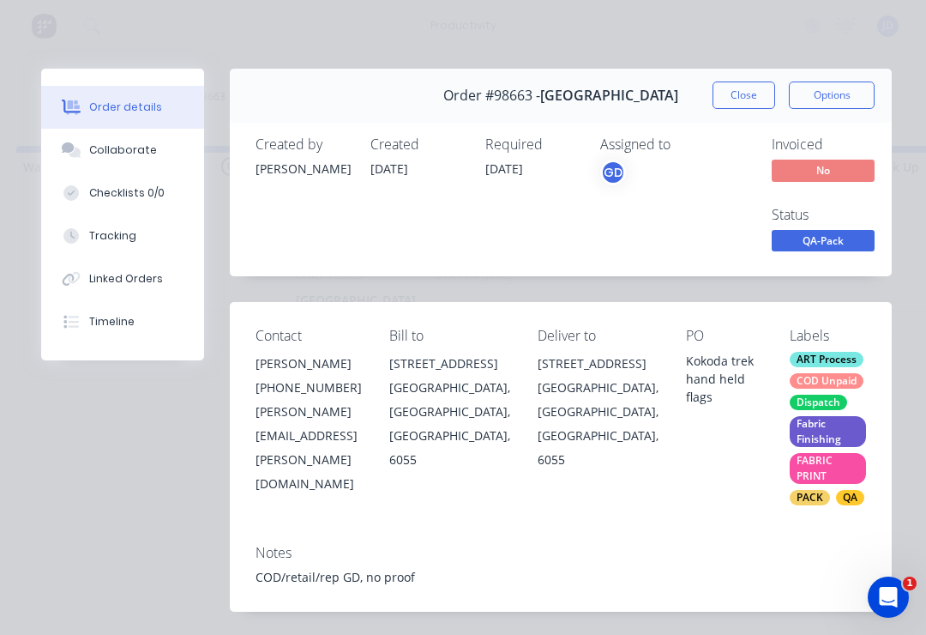
click at [108, 144] on div "Collaborate" at bounding box center [123, 149] width 68 height 15
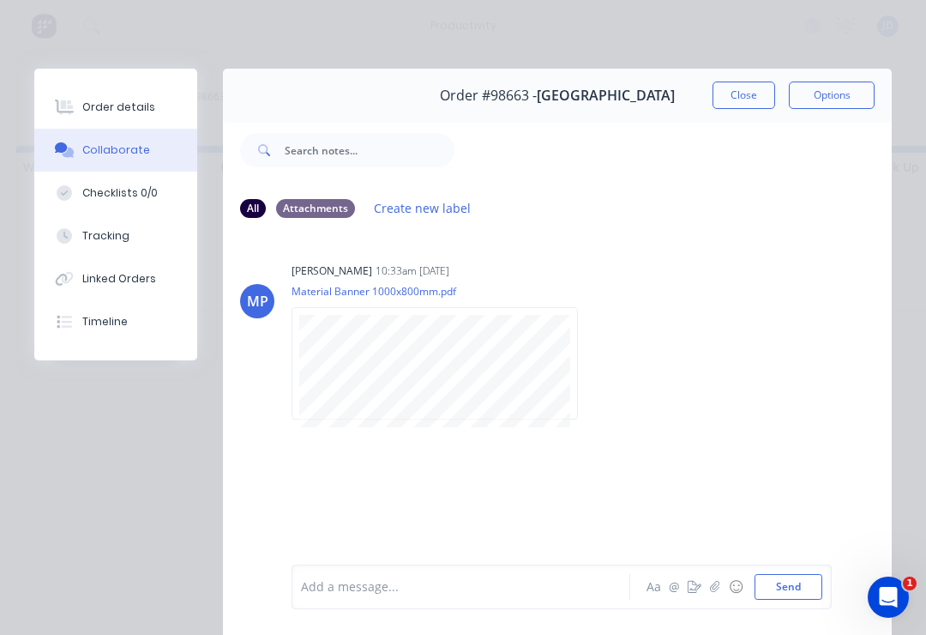
click at [707, 582] on button "button" at bounding box center [715, 586] width 21 height 21
click at [784, 589] on button "Send" at bounding box center [789, 587] width 68 height 26
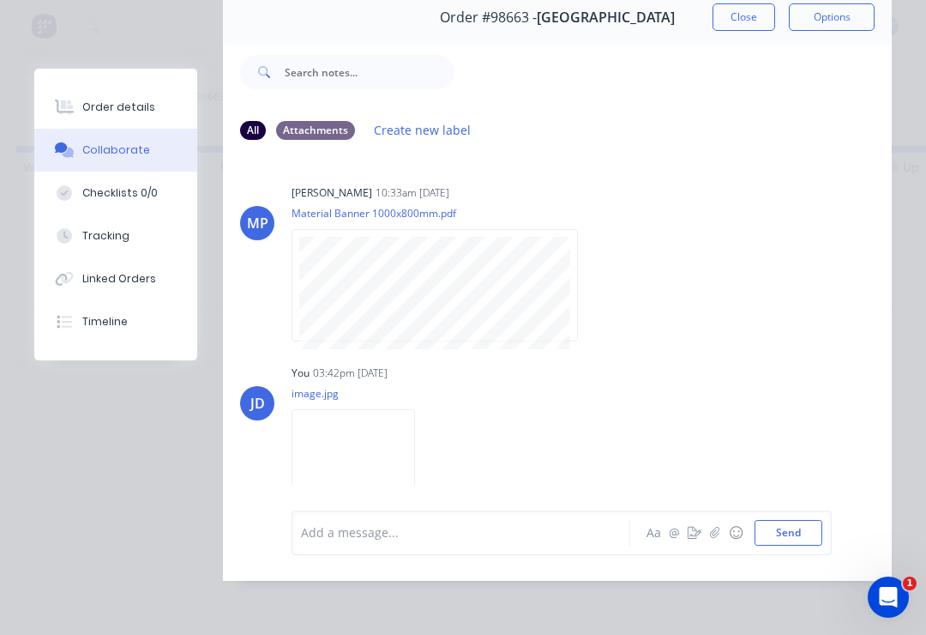
scroll to position [0, 0]
click at [118, 103] on div "Order details" at bounding box center [118, 107] width 73 height 15
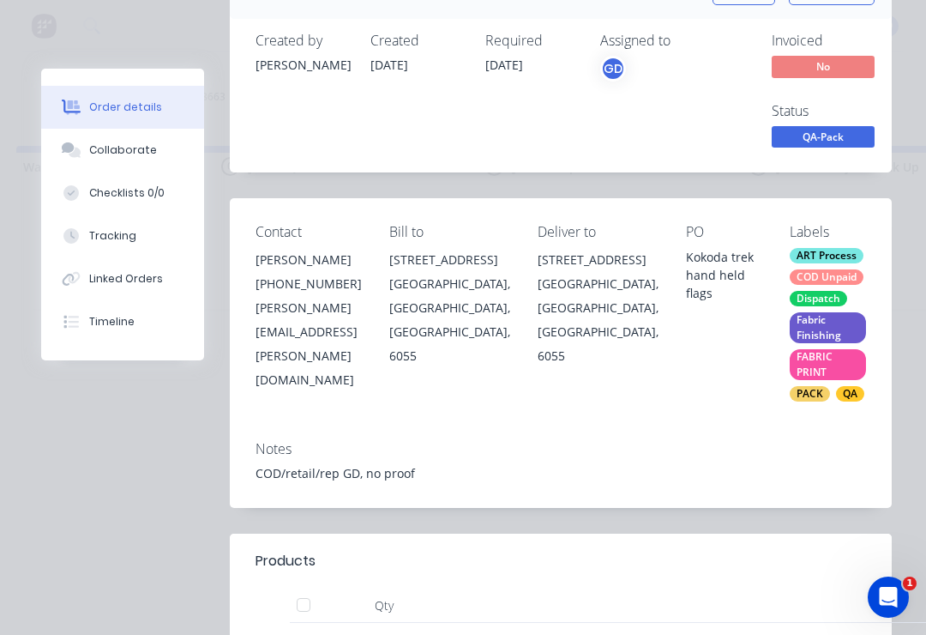
click at [832, 135] on span "QA-Pack" at bounding box center [823, 136] width 103 height 21
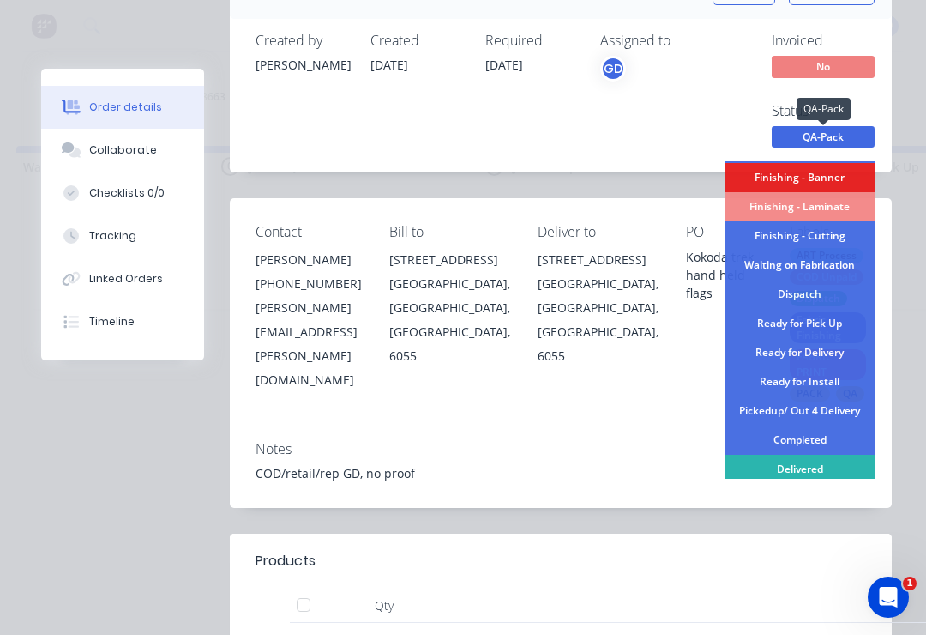
scroll to position [377, 0]
click at [817, 292] on div "Dispatch" at bounding box center [800, 294] width 150 height 29
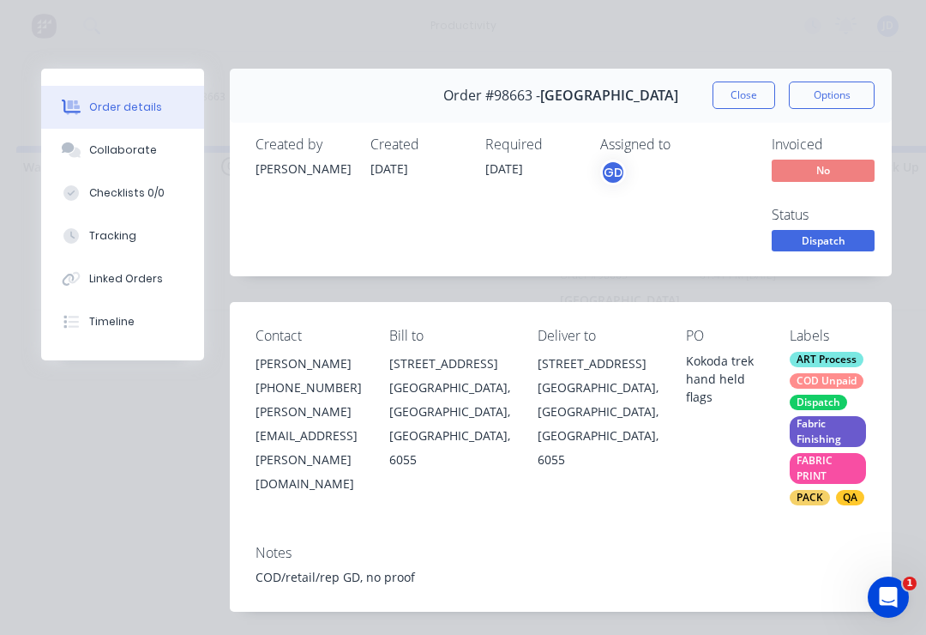
scroll to position [0, 0]
click at [745, 104] on button "Close" at bounding box center [744, 94] width 63 height 27
